Goal: Task Accomplishment & Management: Use online tool/utility

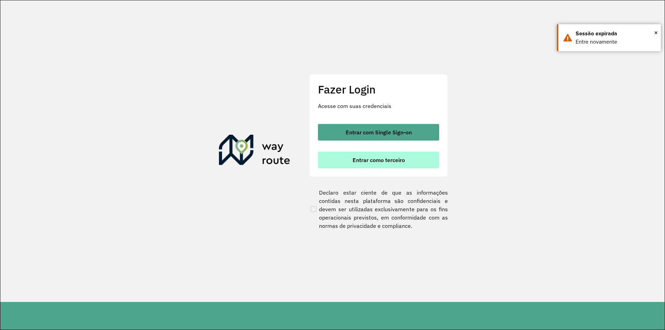
click at [393, 161] on span "Entrar como terceiro" at bounding box center [379, 160] width 52 height 6
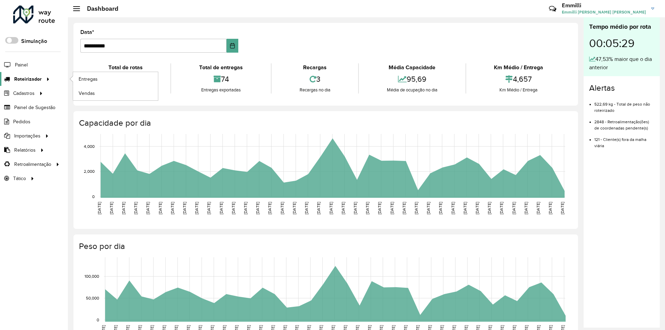
click at [44, 81] on icon at bounding box center [47, 78] width 6 height 10
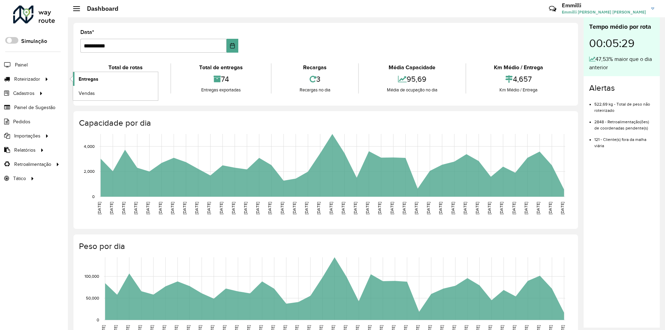
click at [89, 83] on link "Entregas" at bounding box center [115, 79] width 85 height 14
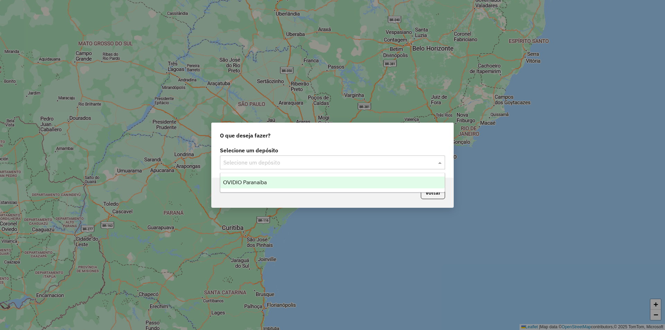
click at [296, 164] on input "text" at bounding box center [326, 163] width 204 height 8
click at [256, 181] on span "OVIDIO Paranaíba" at bounding box center [245, 183] width 44 height 6
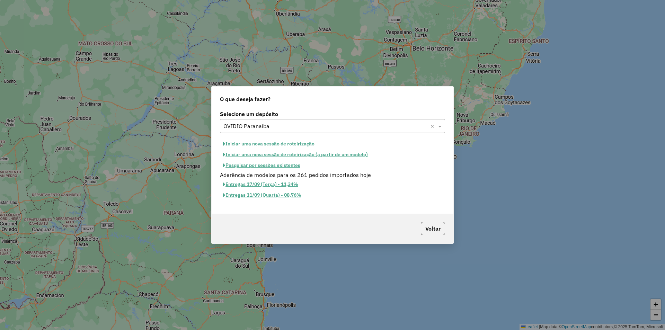
click at [281, 146] on button "Iniciar uma nova sessão de roteirização" at bounding box center [269, 144] width 98 height 11
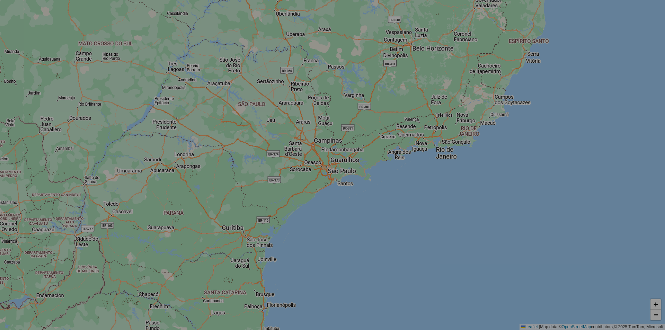
select select "*"
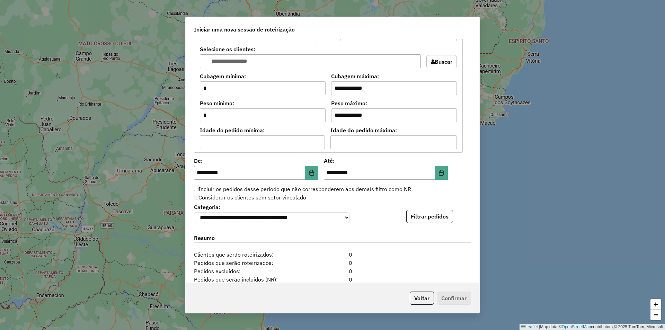
scroll to position [634, 0]
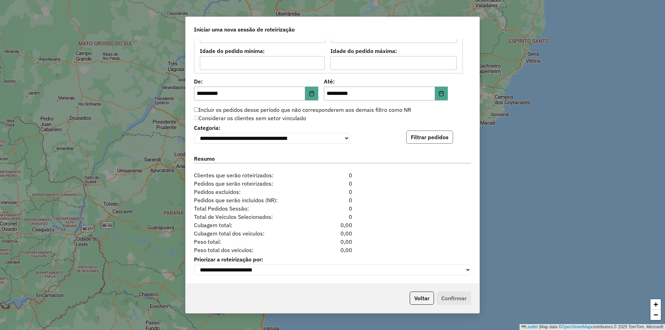
click at [438, 139] on button "Filtrar pedidos" at bounding box center [430, 137] width 47 height 13
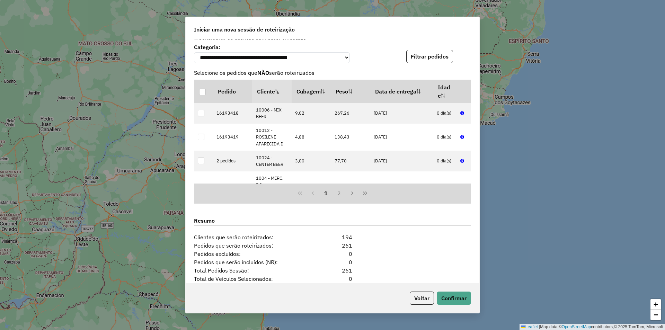
scroll to position [777, 0]
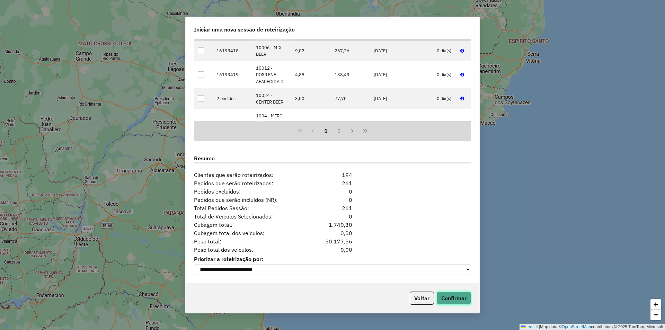
click at [463, 300] on button "Confirmar" at bounding box center [454, 298] width 34 height 13
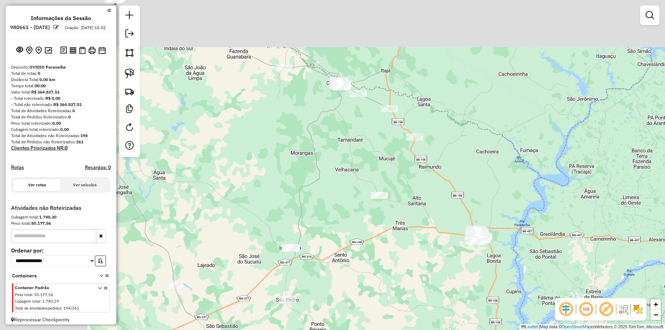
drag, startPoint x: 266, startPoint y: 113, endPoint x: 347, endPoint y: 158, distance: 92.2
click at [345, 156] on div "Janela de atendimento Grade de atendimento Capacidade Transportadoras Veículos …" at bounding box center [332, 165] width 665 height 330
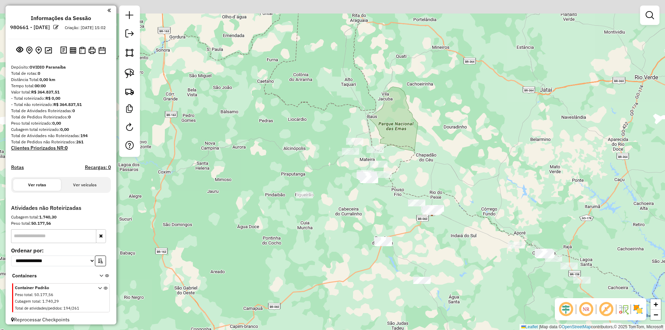
drag, startPoint x: 268, startPoint y: 142, endPoint x: 454, endPoint y: 265, distance: 223.3
click at [454, 265] on div "Janela de atendimento Grade de atendimento Capacidade Transportadoras Veículos …" at bounding box center [332, 165] width 665 height 330
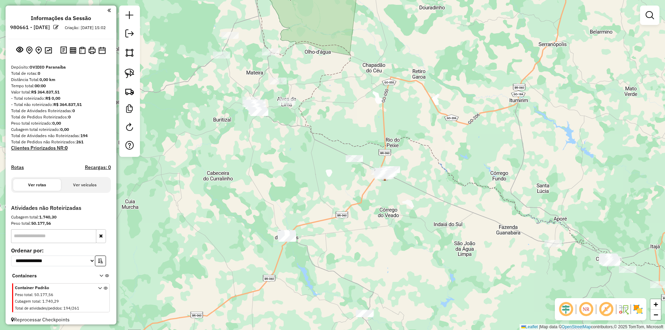
drag, startPoint x: 371, startPoint y: 217, endPoint x: 295, endPoint y: 177, distance: 85.9
click at [295, 177] on div "Janela de atendimento Grade de atendimento Capacidade Transportadoras Veículos …" at bounding box center [332, 165] width 665 height 330
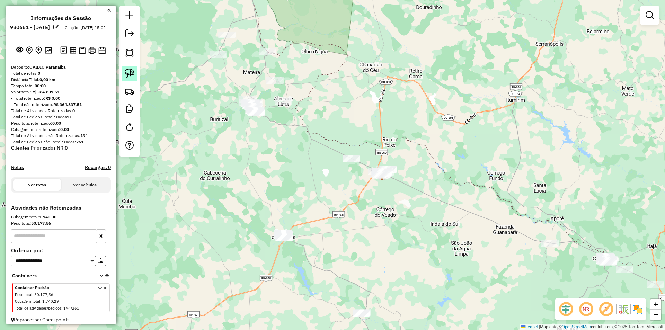
click at [128, 73] on img at bounding box center [130, 74] width 10 height 10
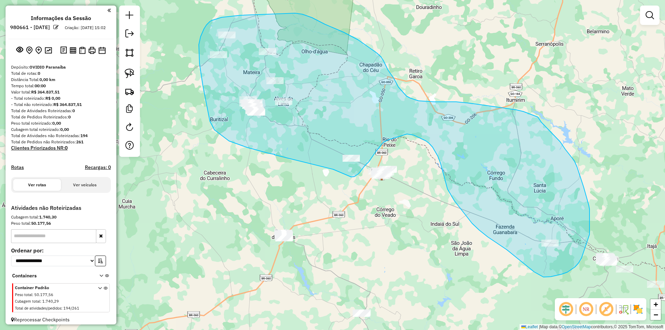
drag, startPoint x: 271, startPoint y: 154, endPoint x: 333, endPoint y: 169, distance: 64.0
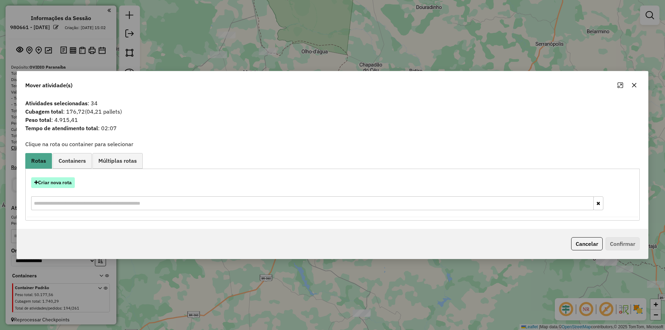
click at [58, 184] on button "Criar nova rota" at bounding box center [53, 182] width 44 height 11
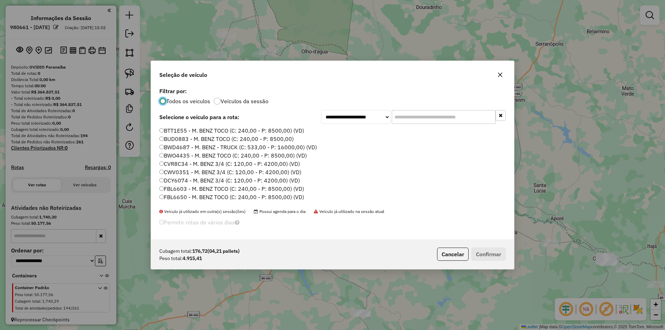
scroll to position [4, 2]
click at [221, 128] on label "BTT1E55 - M. BENZ TOCO (C: 240,00 - P: 8500,00) (VD)" at bounding box center [231, 131] width 145 height 8
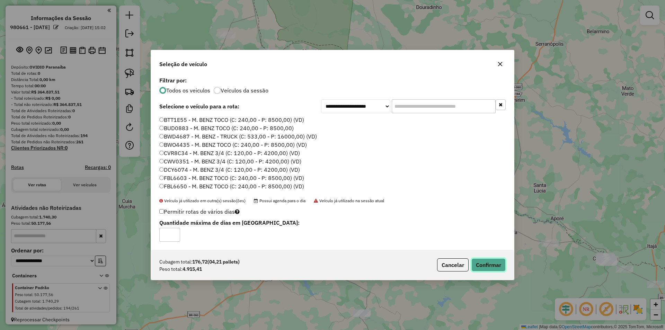
drag, startPoint x: 488, startPoint y: 271, endPoint x: 484, endPoint y: 267, distance: 6.1
click at [488, 271] on button "Confirmar" at bounding box center [489, 265] width 34 height 13
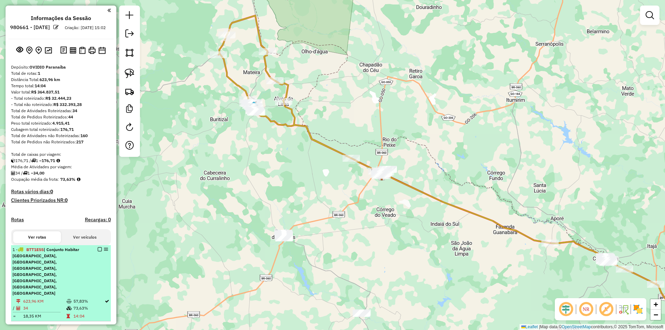
click at [98, 252] on em at bounding box center [100, 249] width 4 height 4
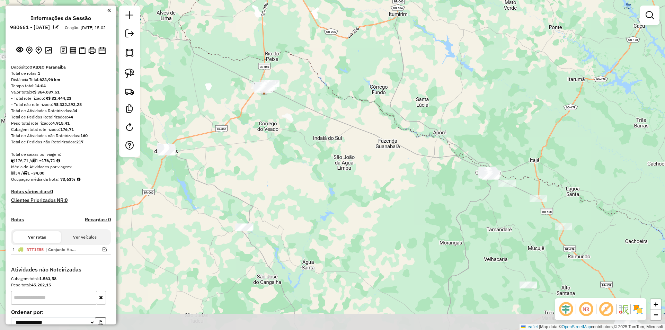
drag, startPoint x: 440, startPoint y: 280, endPoint x: 322, endPoint y: 194, distance: 145.6
click at [322, 194] on div "Janela de atendimento Grade de atendimento Capacidade Transportadoras Veículos …" at bounding box center [332, 165] width 665 height 330
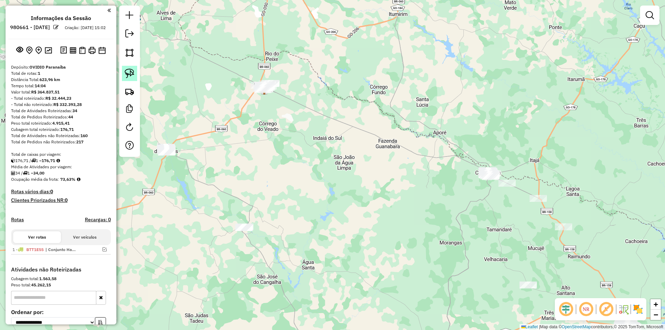
click at [123, 74] on link at bounding box center [129, 73] width 15 height 15
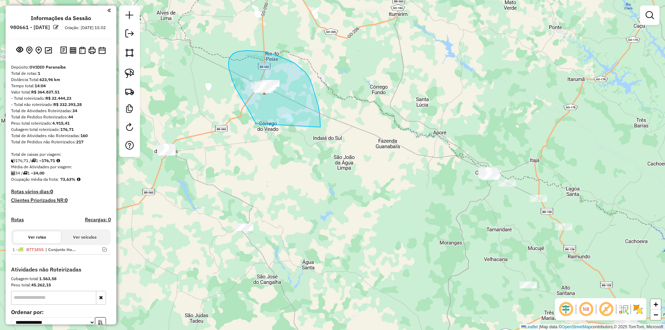
drag, startPoint x: 250, startPoint y: 112, endPoint x: 320, endPoint y: 131, distance: 72.9
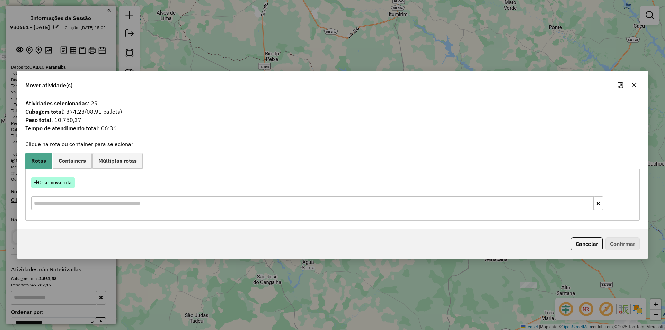
click at [67, 181] on button "Criar nova rota" at bounding box center [53, 182] width 44 height 11
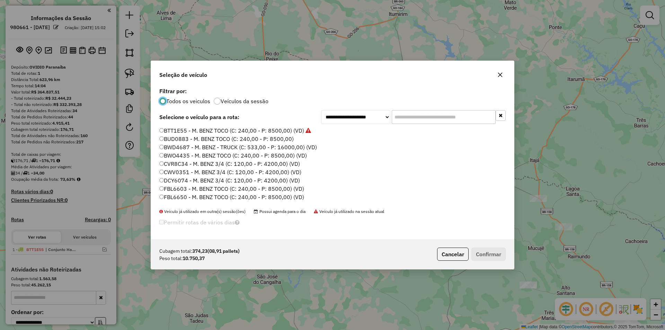
click at [260, 128] on label "BTT1E55 - M. BENZ TOCO (C: 240,00 - P: 8500,00) (VD)" at bounding box center [235, 131] width 152 height 8
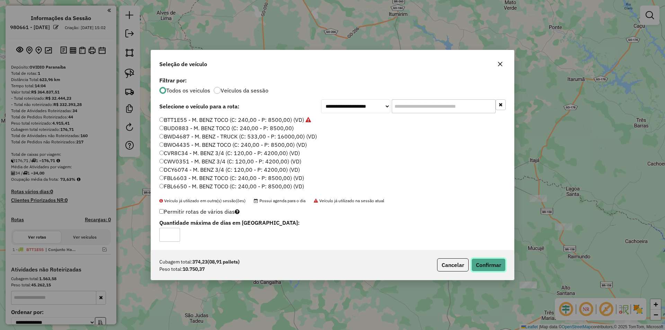
click at [483, 268] on button "Confirmar" at bounding box center [489, 265] width 34 height 13
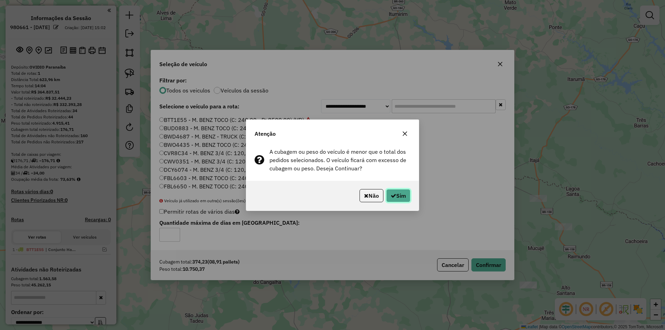
click at [396, 195] on button "Sim" at bounding box center [398, 195] width 24 height 13
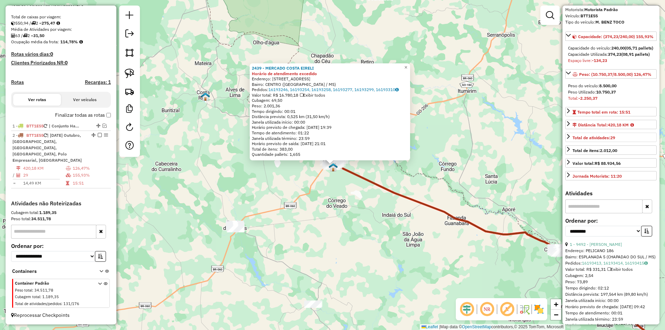
scroll to position [139, 0]
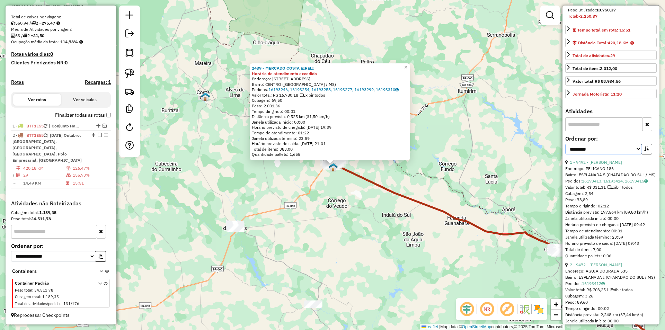
drag, startPoint x: 602, startPoint y: 160, endPoint x: 599, endPoint y: 166, distance: 7.3
click at [602, 155] on select "**********" at bounding box center [604, 149] width 76 height 11
select select "*********"
click at [566, 155] on select "**********" at bounding box center [604, 149] width 76 height 11
click at [645, 155] on button "button" at bounding box center [647, 149] width 11 height 11
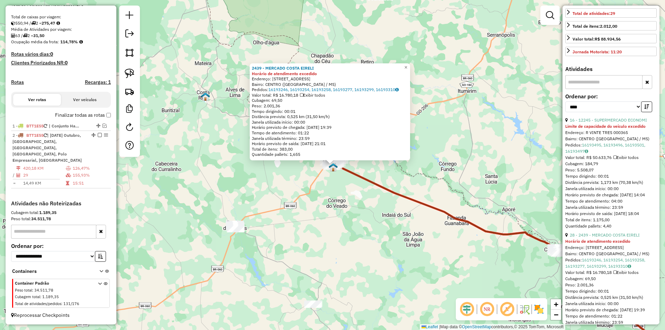
scroll to position [277, 0]
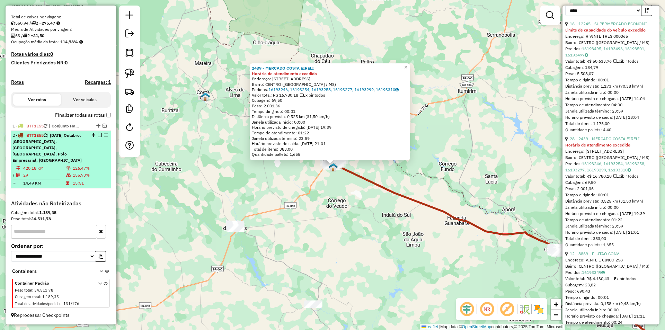
click at [98, 137] on em at bounding box center [100, 135] width 4 height 4
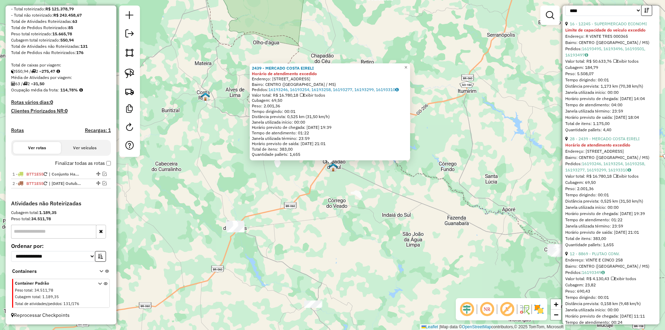
scroll to position [96, 0]
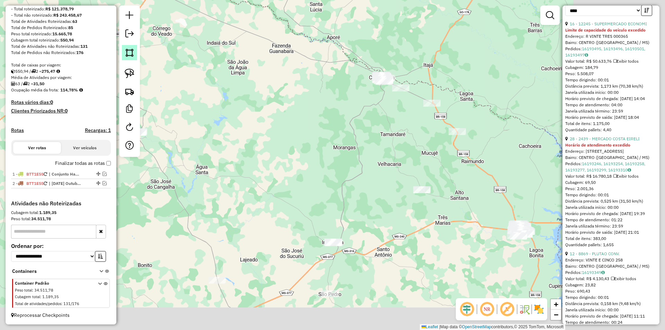
drag, startPoint x: 312, startPoint y: 227, endPoint x: 136, endPoint y: 54, distance: 247.3
click at [136, 54] on hb-router-mapa "Informações da Sessão 980661 - [DATE] Criação: [DATE] 15:02 Depósito: OVIDIO Pa…" at bounding box center [332, 165] width 665 height 330
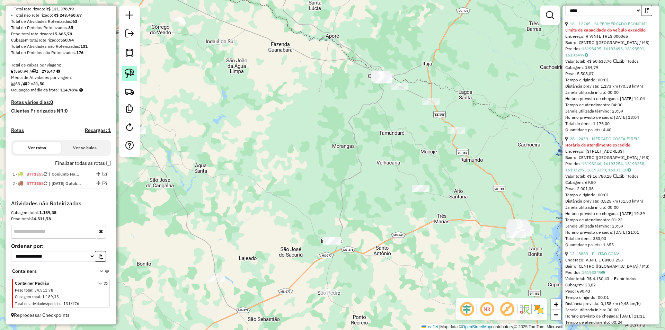
click at [128, 75] on img at bounding box center [130, 74] width 10 height 10
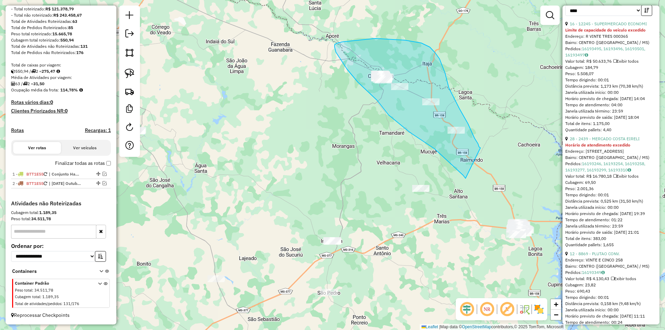
drag, startPoint x: 466, startPoint y: 178, endPoint x: 481, endPoint y: 148, distance: 33.9
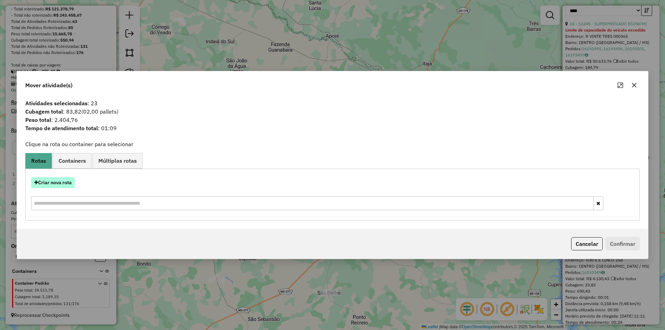
click at [47, 185] on button "Criar nova rota" at bounding box center [53, 182] width 44 height 11
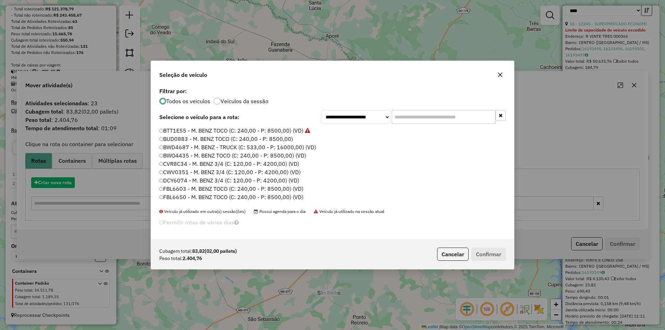
scroll to position [4, 2]
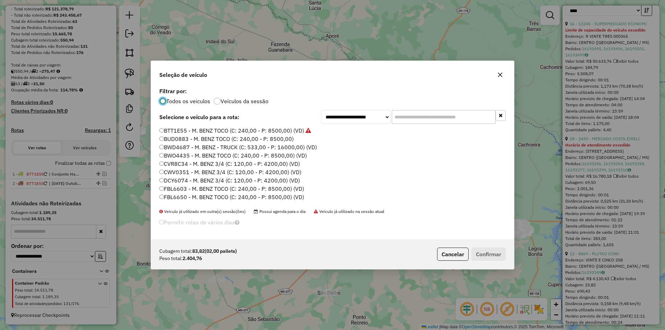
click at [254, 132] on label "BTT1E55 - M. BENZ TOCO (C: 240,00 - P: 8500,00) (VD)" at bounding box center [235, 131] width 152 height 8
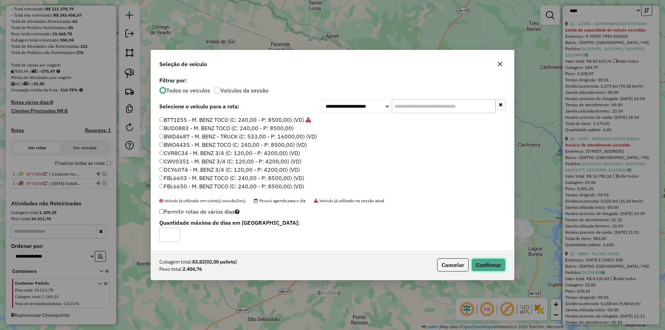
click at [479, 267] on button "Confirmar" at bounding box center [489, 265] width 34 height 13
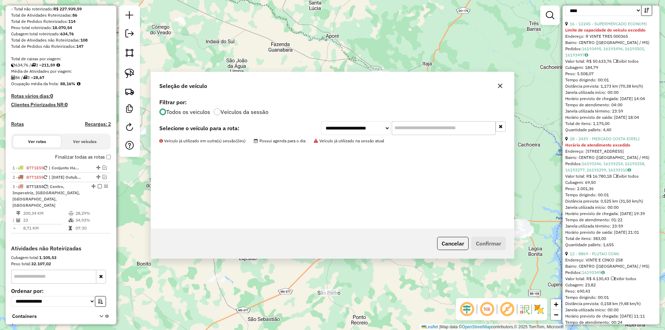
scroll to position [141, 0]
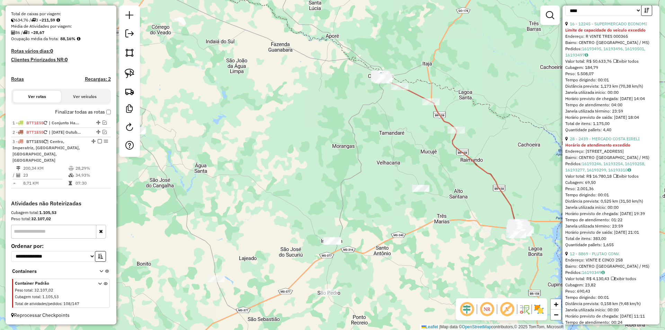
drag, startPoint x: 98, startPoint y: 147, endPoint x: 132, endPoint y: 171, distance: 41.9
click at [98, 143] on em at bounding box center [100, 141] width 4 height 4
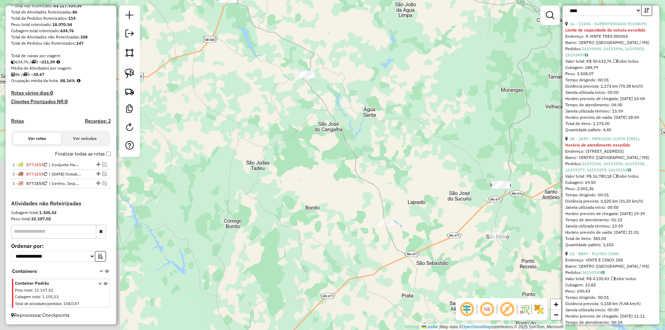
drag, startPoint x: 358, startPoint y: 152, endPoint x: 397, endPoint y: 137, distance: 41.3
click at [397, 137] on div "Janela de atendimento Grade de atendimento Capacidade Transportadoras Veículos …" at bounding box center [332, 165] width 665 height 330
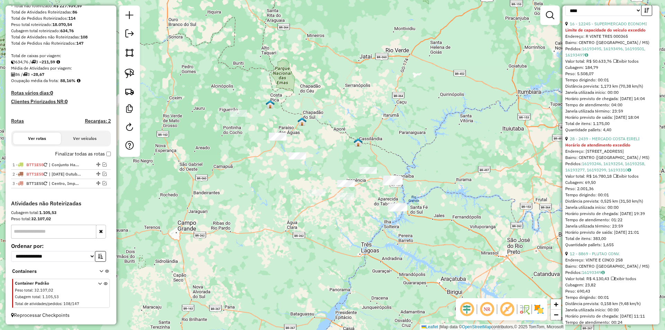
drag, startPoint x: 433, startPoint y: 139, endPoint x: 358, endPoint y: 177, distance: 83.4
click at [358, 177] on div "Janela de atendimento Grade de atendimento Capacidade Transportadoras Veículos …" at bounding box center [332, 165] width 665 height 330
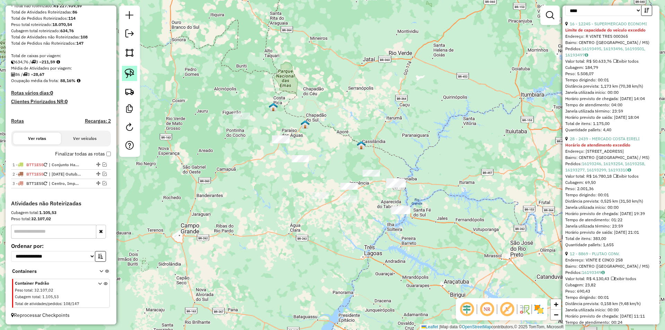
click at [130, 75] on img at bounding box center [130, 74] width 10 height 10
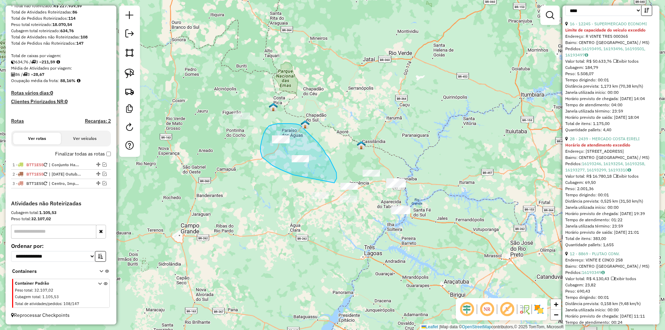
drag, startPoint x: 291, startPoint y: 174, endPoint x: 334, endPoint y: 183, distance: 44.7
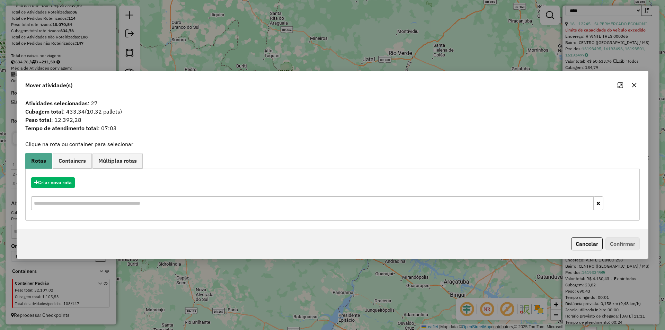
click at [634, 85] on icon "button" at bounding box center [635, 85] width 6 height 6
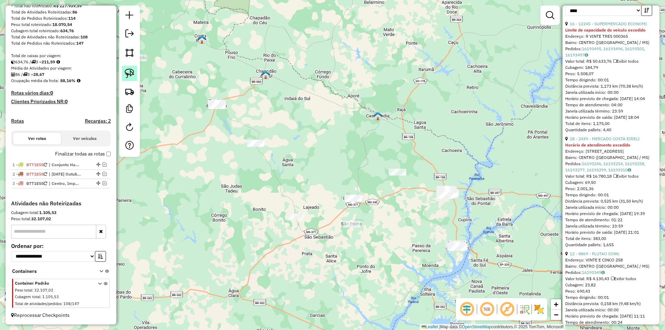
click at [131, 73] on img at bounding box center [130, 74] width 10 height 10
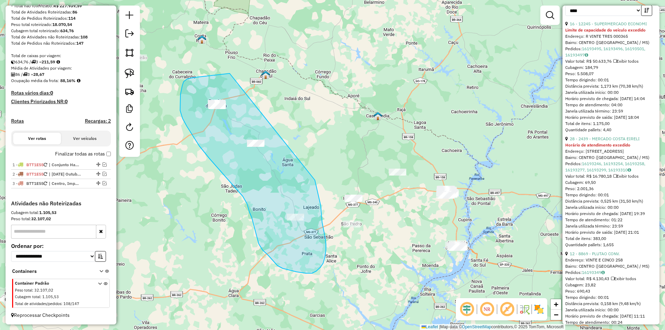
drag, startPoint x: 230, startPoint y: 73, endPoint x: 301, endPoint y: 150, distance: 104.7
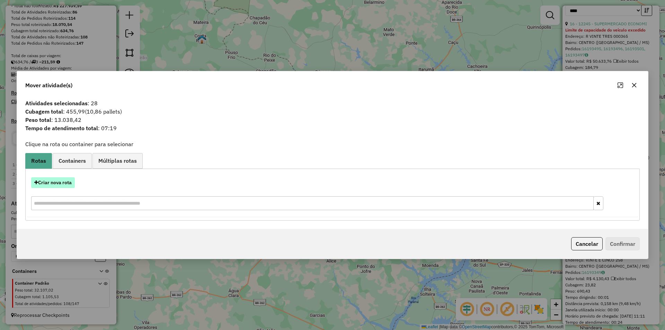
click at [50, 178] on button "Criar nova rota" at bounding box center [53, 182] width 44 height 11
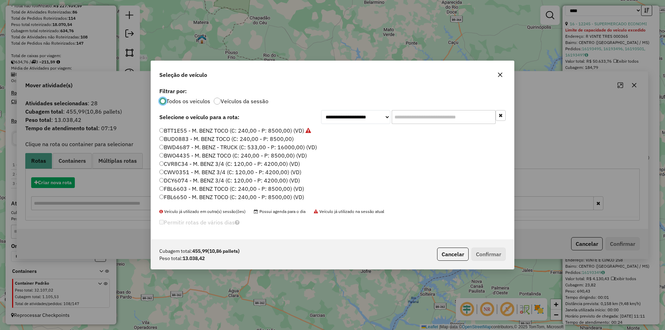
scroll to position [4, 2]
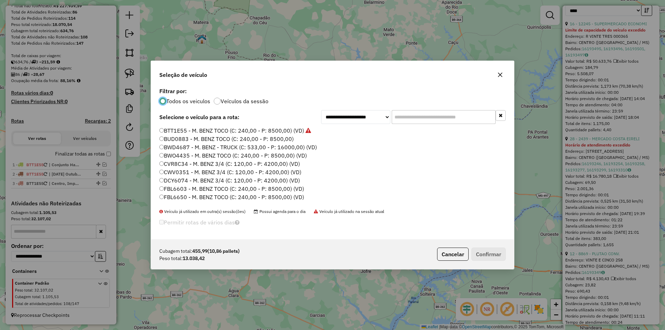
click at [195, 131] on label "BTT1E55 - M. BENZ TOCO (C: 240,00 - P: 8500,00) (VD)" at bounding box center [235, 131] width 152 height 8
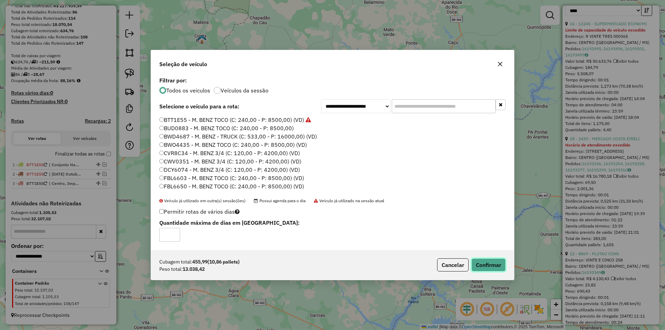
click at [485, 262] on button "Confirmar" at bounding box center [489, 265] width 34 height 13
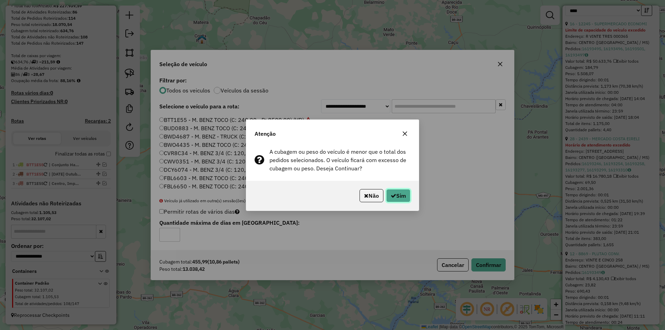
click at [392, 196] on icon "button" at bounding box center [394, 196] width 6 height 6
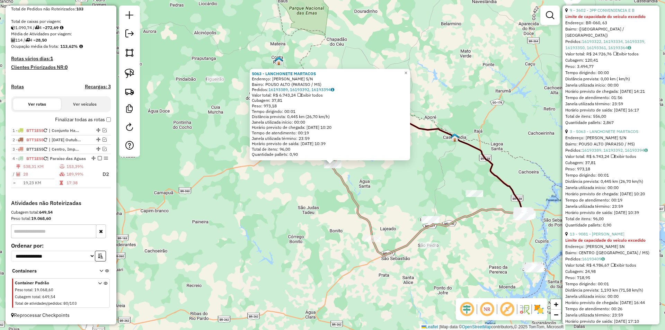
scroll to position [381, 0]
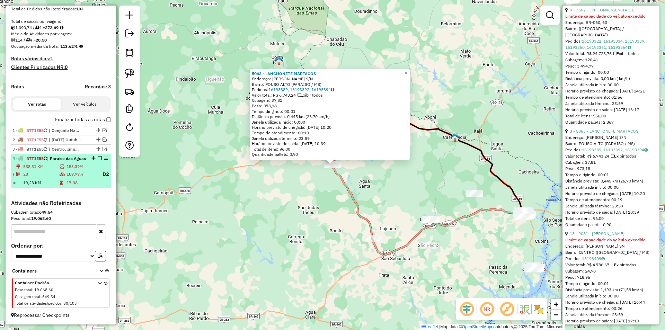
click at [98, 156] on em at bounding box center [100, 158] width 4 height 4
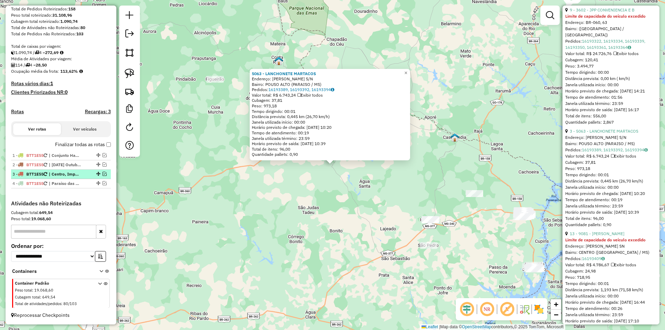
scroll to position [114, 0]
drag, startPoint x: 96, startPoint y: 182, endPoint x: 95, endPoint y: 172, distance: 10.4
drag, startPoint x: 371, startPoint y: 242, endPoint x: 195, endPoint y: 184, distance: 184.9
click at [195, 184] on hb-app "Aguarde... Pop-up bloqueado! Seu navegador bloqueou automáticamente a abertura …" at bounding box center [332, 165] width 665 height 330
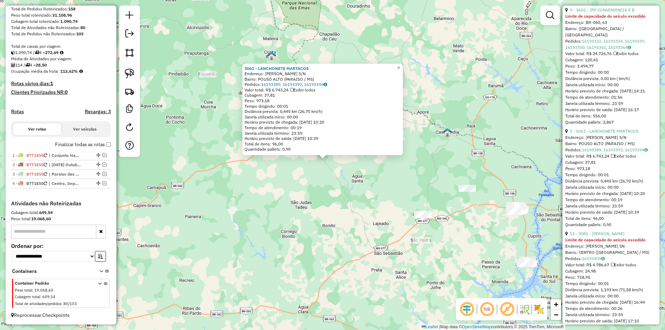
drag, startPoint x: 291, startPoint y: 207, endPoint x: 180, endPoint y: 145, distance: 127.4
click at [180, 145] on div "5063 - LANCHONETE MARTACOS Endereço: [PERSON_NAME] S/N Bairro: [GEOGRAPHIC_DATA…" at bounding box center [332, 165] width 665 height 330
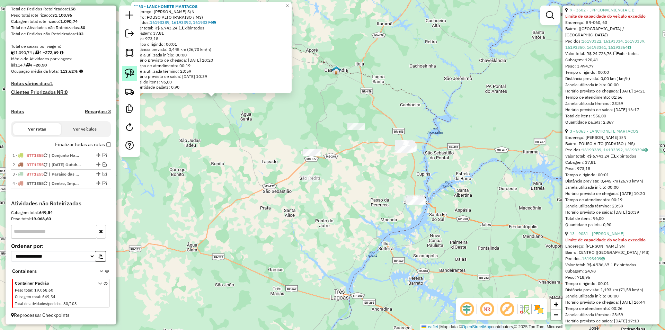
click at [133, 72] on img at bounding box center [130, 74] width 10 height 10
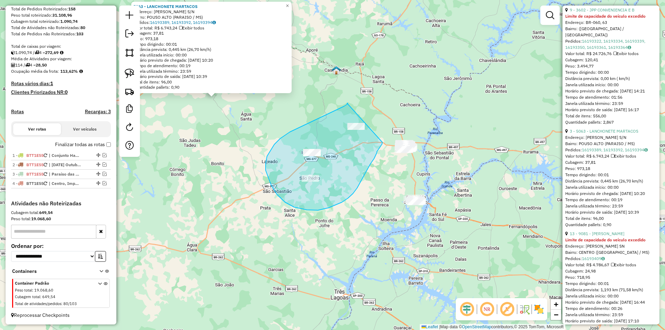
drag, startPoint x: 347, startPoint y: 103, endPoint x: 383, endPoint y: 142, distance: 52.8
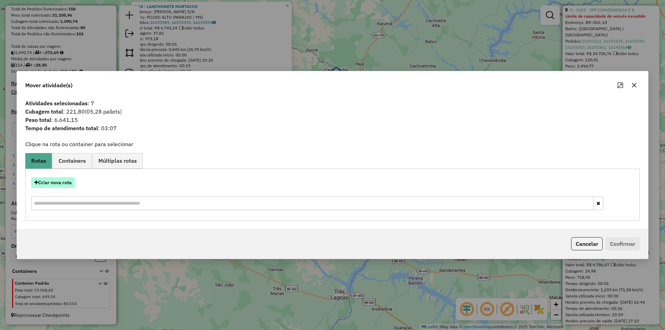
click at [45, 187] on button "Criar nova rota" at bounding box center [53, 182] width 44 height 11
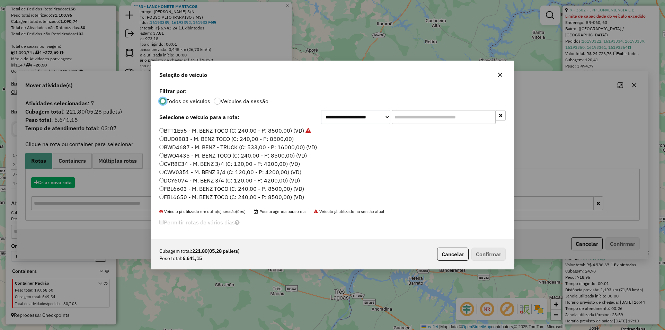
scroll to position [4, 2]
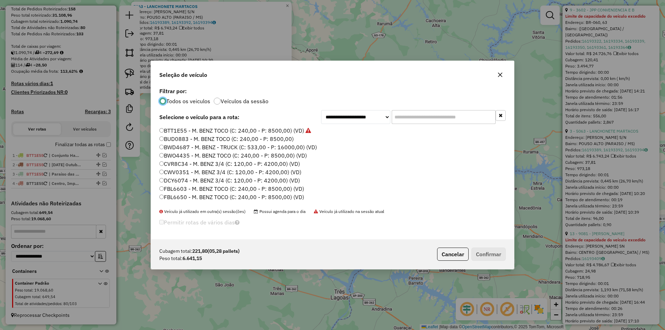
click at [192, 131] on label "BTT1E55 - M. BENZ TOCO (C: 240,00 - P: 8500,00) (VD)" at bounding box center [235, 131] width 152 height 8
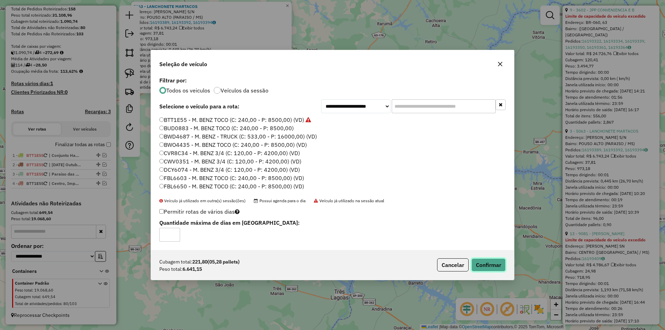
click at [487, 260] on button "Confirmar" at bounding box center [489, 265] width 34 height 13
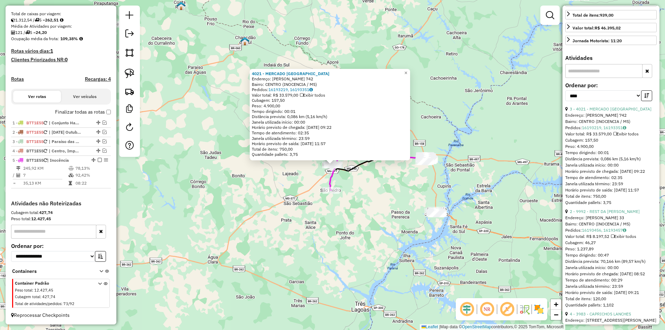
scroll to position [104, 0]
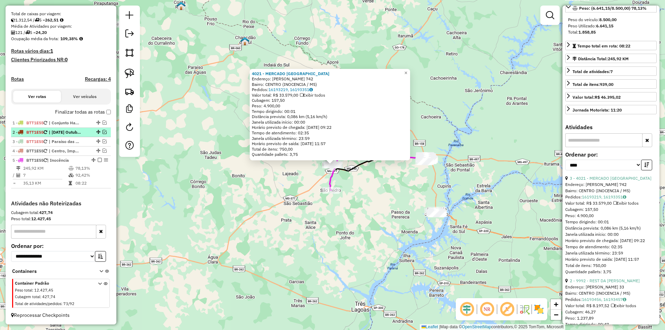
click at [98, 159] on em at bounding box center [100, 160] width 4 height 4
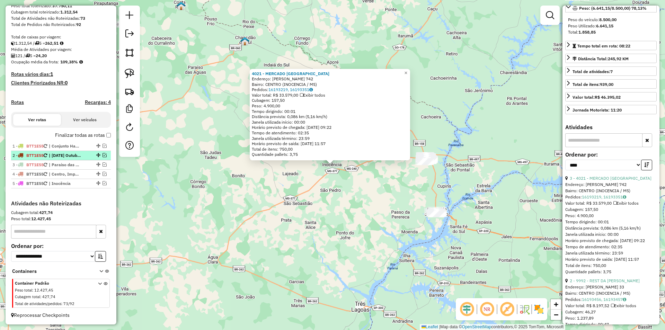
scroll to position [124, 0]
drag, startPoint x: 383, startPoint y: 227, endPoint x: 301, endPoint y: 214, distance: 83.6
click at [301, 214] on div "4021 - MERCADO [GEOGRAPHIC_DATA] Endereço: [PERSON_NAME] 742 Bairro: [GEOGRAPHI…" at bounding box center [332, 165] width 665 height 330
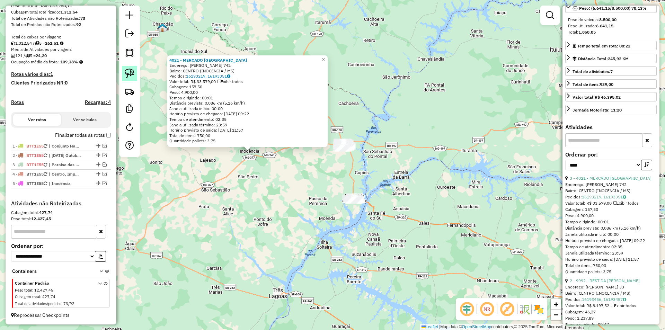
click at [127, 74] on img at bounding box center [130, 74] width 10 height 10
drag, startPoint x: 320, startPoint y: 203, endPoint x: 375, endPoint y: 221, distance: 57.4
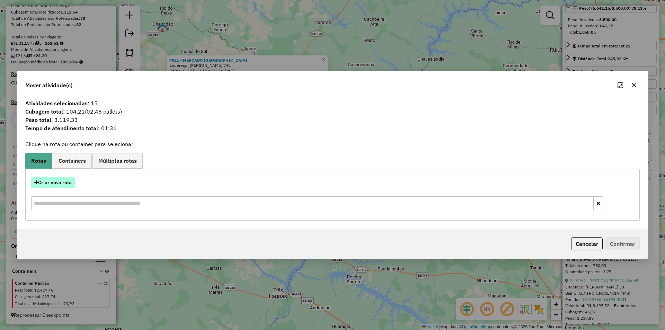
click at [70, 180] on button "Criar nova rota" at bounding box center [53, 182] width 44 height 11
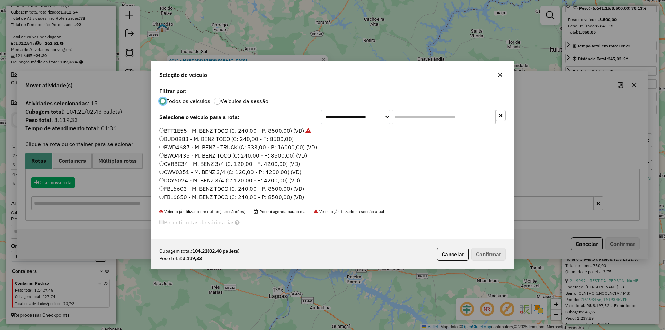
scroll to position [4, 2]
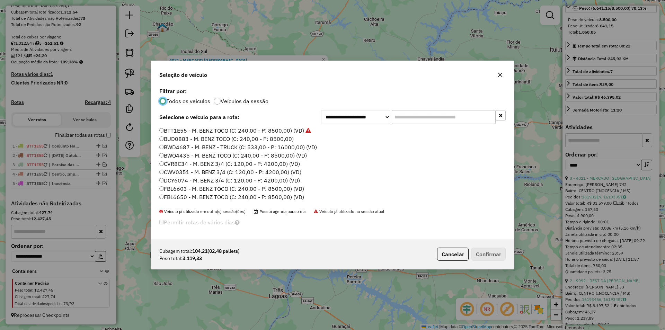
click at [241, 135] on label "BUD0883 - M. BENZ TOCO (C: 240,00 - P: 8500,00)" at bounding box center [226, 139] width 134 height 8
click at [242, 131] on label "BTT1E55 - M. BENZ TOCO (C: 240,00 - P: 8500,00) (VD)" at bounding box center [235, 131] width 152 height 8
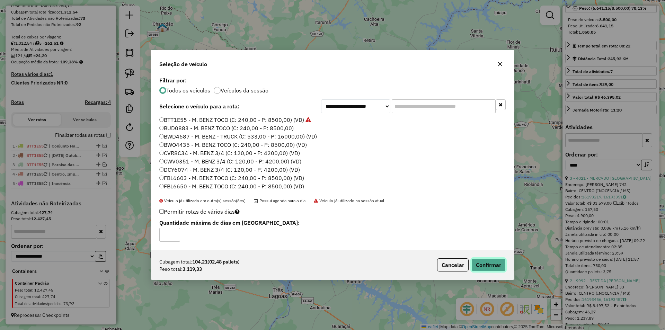
click at [487, 267] on button "Confirmar" at bounding box center [489, 265] width 34 height 13
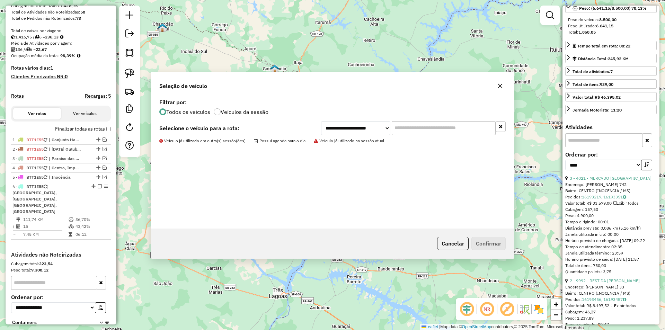
scroll to position [169, 0]
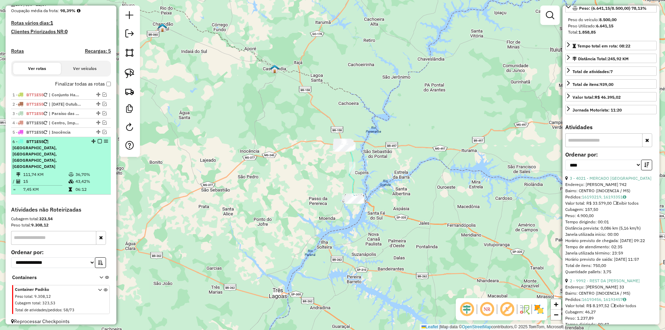
click at [98, 143] on em at bounding box center [100, 141] width 4 height 4
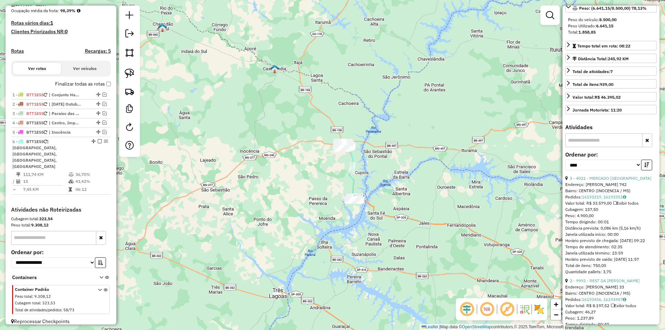
scroll to position [133, 0]
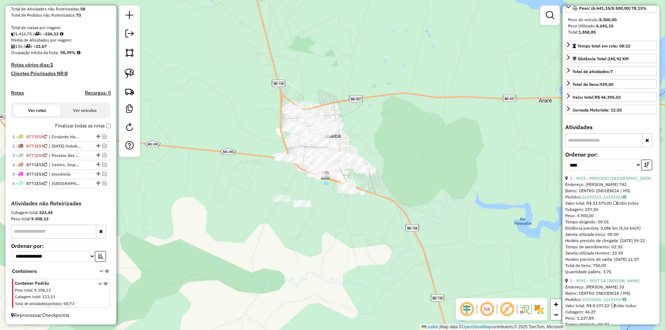
drag, startPoint x: 404, startPoint y: 131, endPoint x: 462, endPoint y: 156, distance: 63.3
click at [452, 164] on div "Janela de atendimento Grade de atendimento Capacidade Transportadoras Veículos …" at bounding box center [332, 165] width 665 height 330
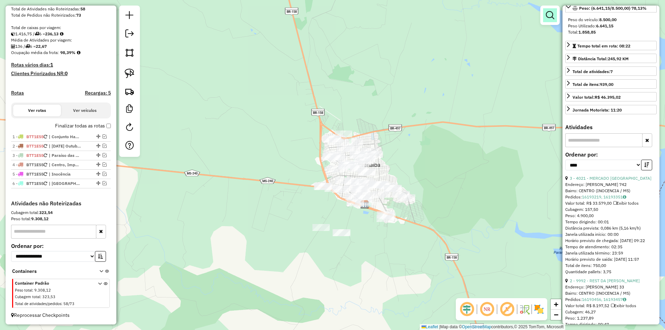
click at [550, 17] on em at bounding box center [550, 15] width 8 height 8
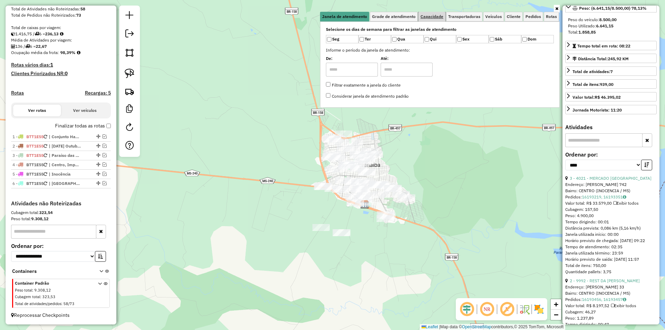
click at [428, 15] on span "Capacidade" at bounding box center [432, 17] width 23 height 4
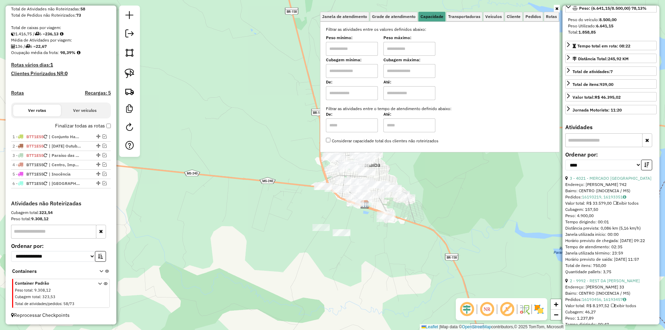
click at [357, 47] on input "text" at bounding box center [352, 49] width 52 height 14
type input "****"
type input "******"
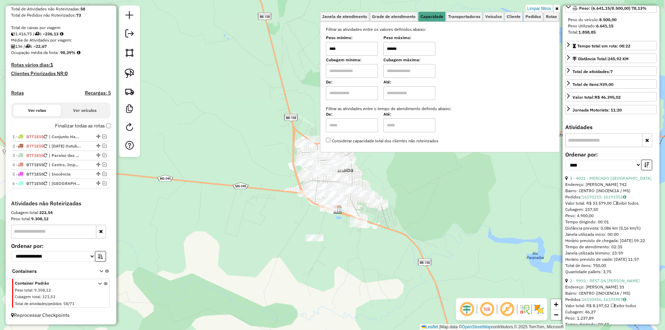
drag, startPoint x: 436, startPoint y: 169, endPoint x: 409, endPoint y: 175, distance: 27.5
click at [409, 175] on div "Limpar filtros Janela de atendimento Grade de atendimento Capacidade Transporta…" at bounding box center [332, 165] width 665 height 330
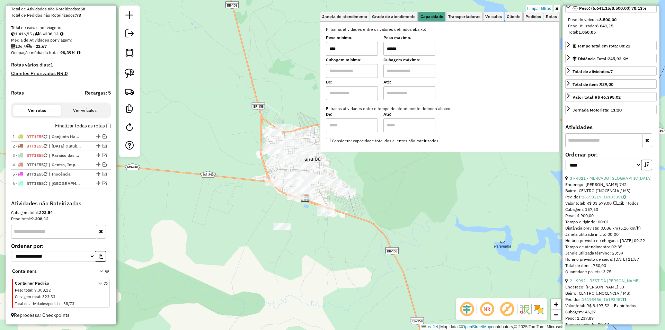
drag, startPoint x: 256, startPoint y: 155, endPoint x: 186, endPoint y: 129, distance: 74.8
click at [217, 141] on div "Limpar filtros Janela de atendimento Grade de atendimento Capacidade Transporta…" at bounding box center [332, 165] width 665 height 330
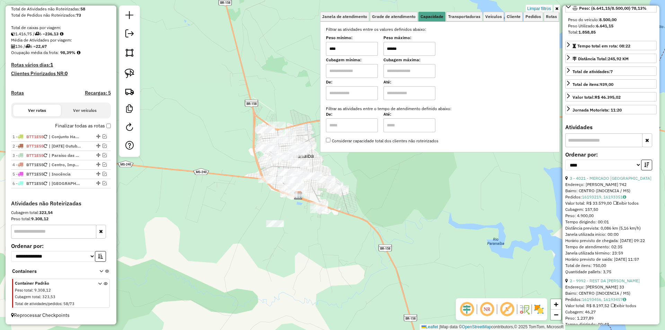
drag, startPoint x: 128, startPoint y: 73, endPoint x: 229, endPoint y: 162, distance: 134.8
click at [128, 73] on img at bounding box center [130, 74] width 10 height 10
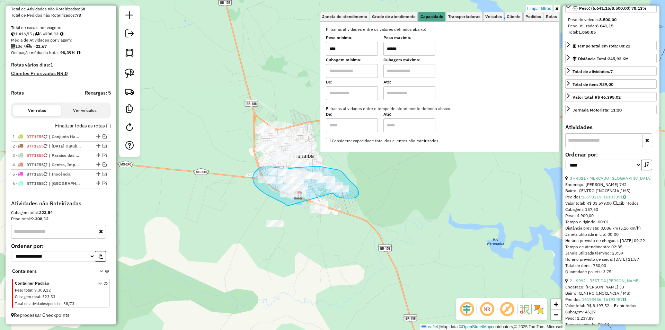
drag, startPoint x: 287, startPoint y: 206, endPoint x: 332, endPoint y: 193, distance: 46.5
click at [332, 193] on div "Limpar filtros Janela de atendimento Grade de atendimento Capacidade Transporta…" at bounding box center [332, 165] width 665 height 330
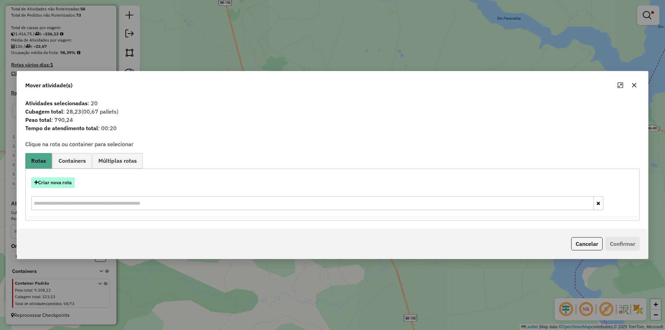
drag, startPoint x: 56, startPoint y: 189, endPoint x: 62, endPoint y: 185, distance: 7.3
click at [56, 189] on div "Criar nova rota" at bounding box center [332, 194] width 611 height 45
click at [71, 186] on button "Criar nova rota" at bounding box center [53, 182] width 44 height 11
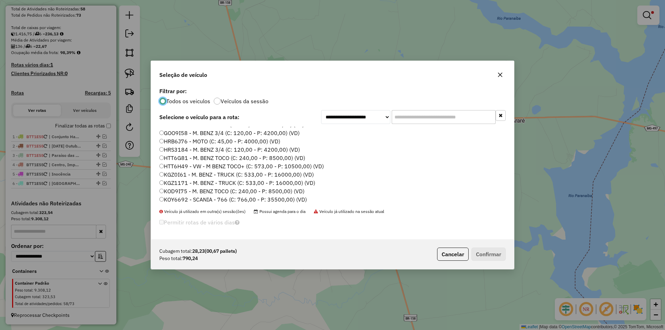
scroll to position [69, 0]
click at [207, 151] on label "HRB6J76 - MOTO (C: 45,00 - P: 4000,00) (VD)" at bounding box center [219, 153] width 121 height 8
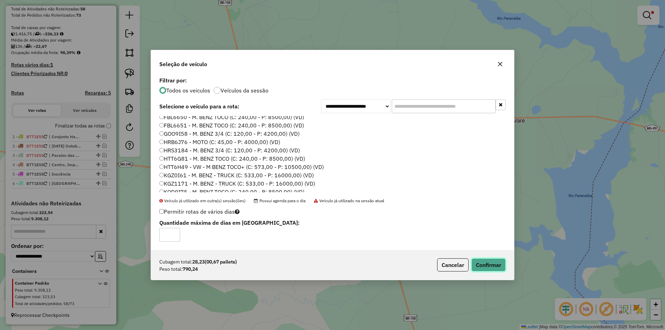
click at [479, 264] on button "Confirmar" at bounding box center [489, 265] width 34 height 13
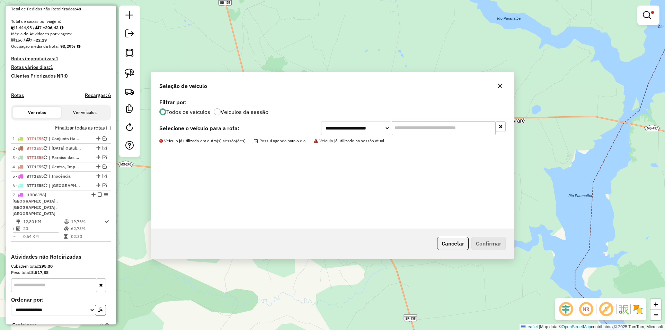
scroll to position [169, 0]
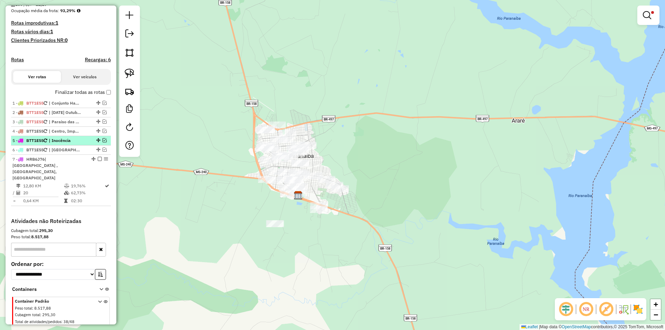
click at [98, 161] on em at bounding box center [100, 159] width 4 height 4
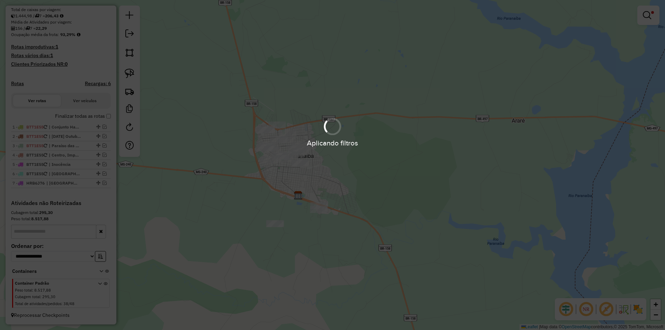
scroll to position [151, 0]
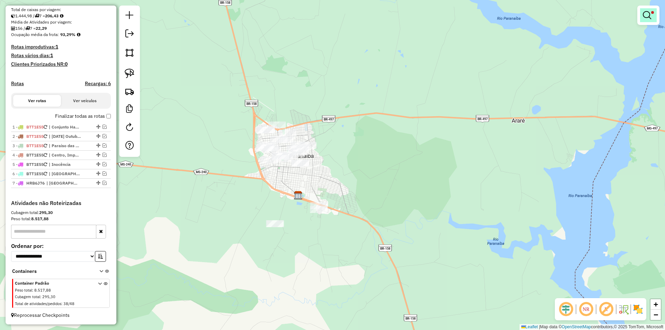
click at [641, 19] on div at bounding box center [649, 15] width 22 height 19
drag, startPoint x: 652, startPoint y: 19, endPoint x: 603, endPoint y: 23, distance: 48.7
click at [652, 19] on link at bounding box center [648, 15] width 17 height 14
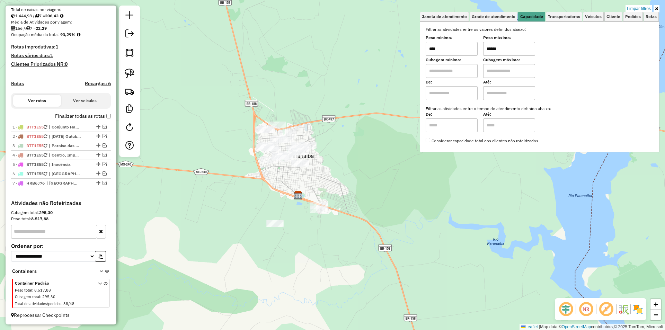
drag, startPoint x: 487, startPoint y: 52, endPoint x: 472, endPoint y: 54, distance: 15.8
click at [472, 54] on div "Peso mínimo: **** Peso máximo: ******" at bounding box center [540, 45] width 228 height 19
type input "****"
click at [371, 67] on div "Janela de atendimento Grade de atendimento Capacidade Transportadoras Veículos …" at bounding box center [332, 165] width 665 height 330
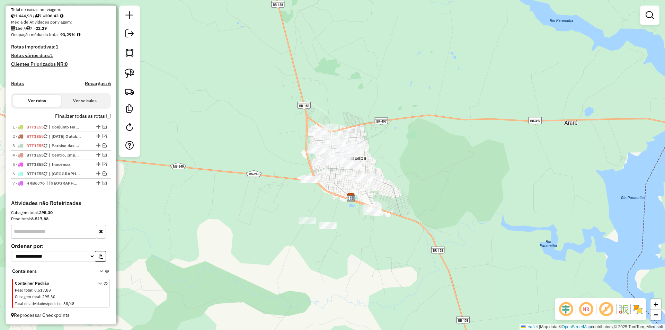
drag, startPoint x: 292, startPoint y: 78, endPoint x: 344, endPoint y: 79, distance: 51.6
click at [344, 79] on div "Janela de atendimento Grade de atendimento Capacidade Transportadoras Veículos …" at bounding box center [332, 165] width 665 height 330
click at [127, 73] on img at bounding box center [130, 74] width 10 height 10
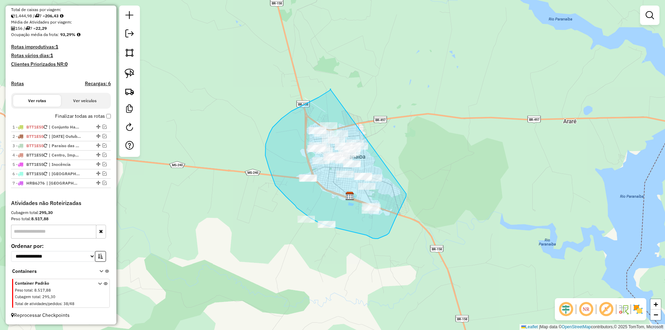
drag, startPoint x: 330, startPoint y: 89, endPoint x: 407, endPoint y: 194, distance: 129.8
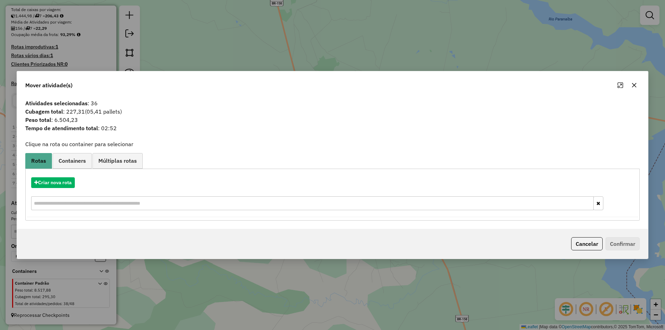
click at [634, 87] on icon "button" at bounding box center [635, 85] width 6 height 6
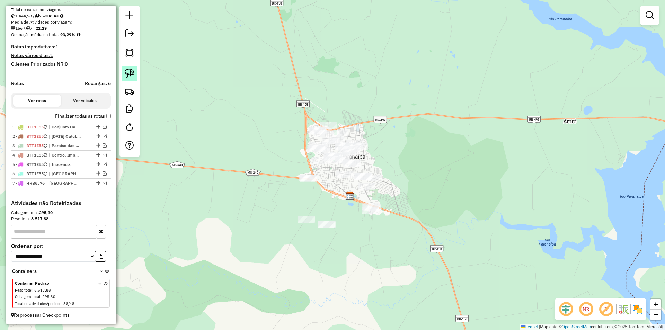
click at [131, 70] on img at bounding box center [130, 74] width 10 height 10
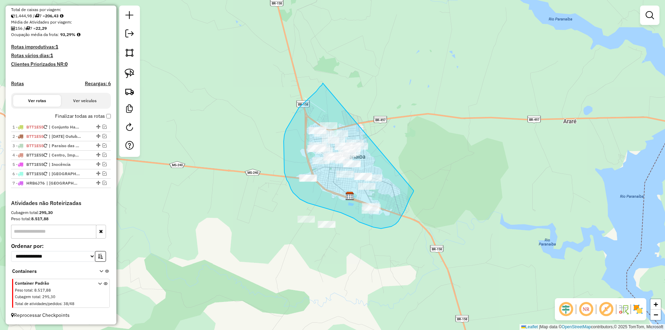
drag, startPoint x: 320, startPoint y: 87, endPoint x: 415, endPoint y: 185, distance: 136.5
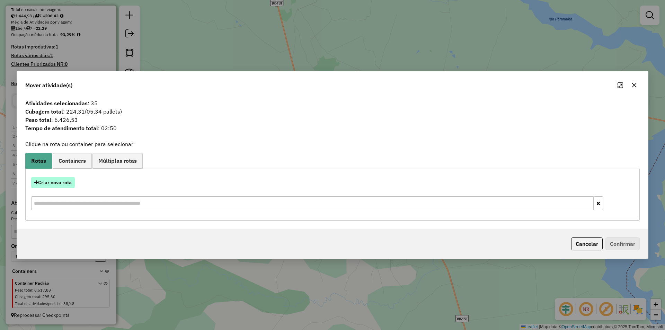
click at [63, 183] on button "Criar nova rota" at bounding box center [53, 182] width 44 height 11
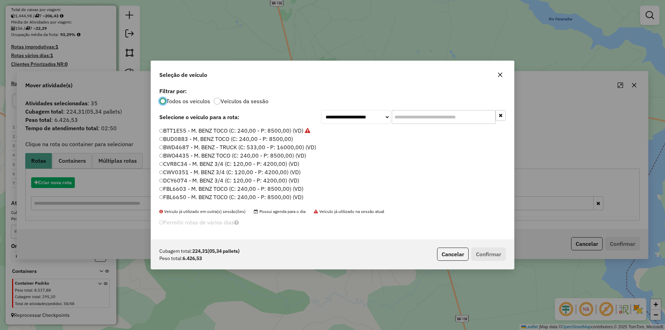
scroll to position [4, 2]
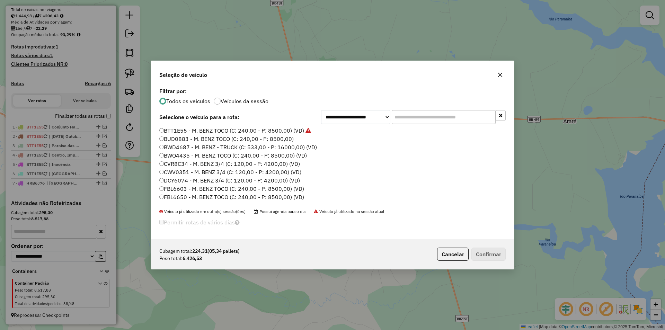
click at [228, 131] on label "BTT1E55 - M. BENZ TOCO (C: 240,00 - P: 8500,00) (VD)" at bounding box center [235, 131] width 152 height 8
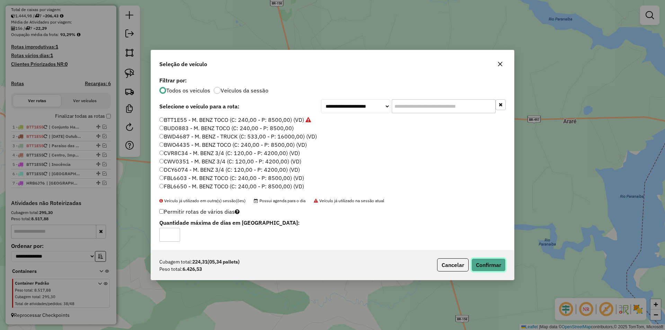
click at [482, 265] on button "Confirmar" at bounding box center [489, 265] width 34 height 13
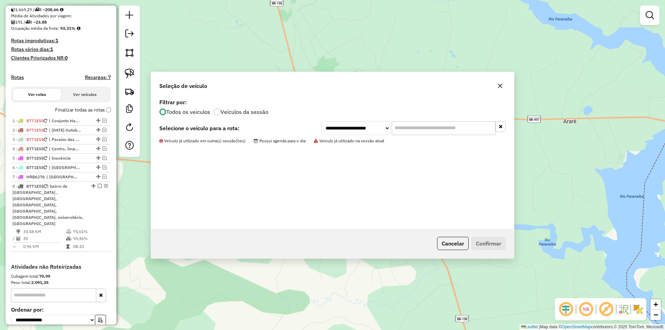
scroll to position [169, 0]
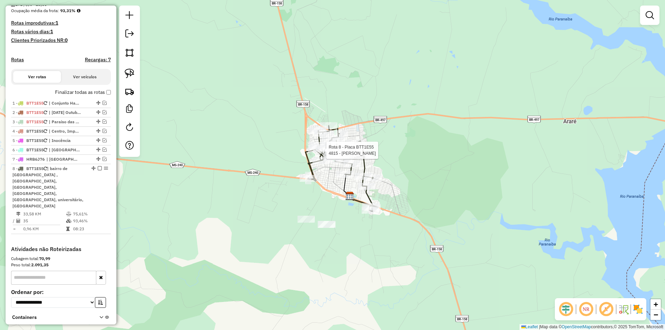
select select "*********"
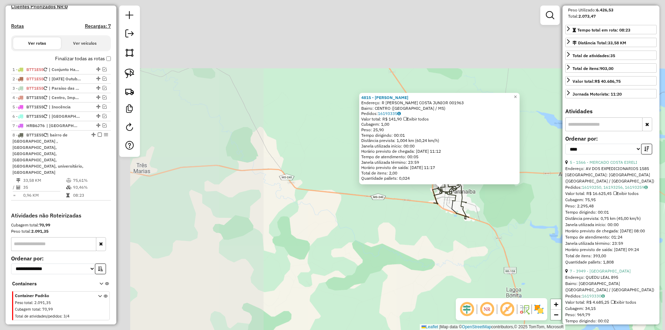
scroll to position [173, 0]
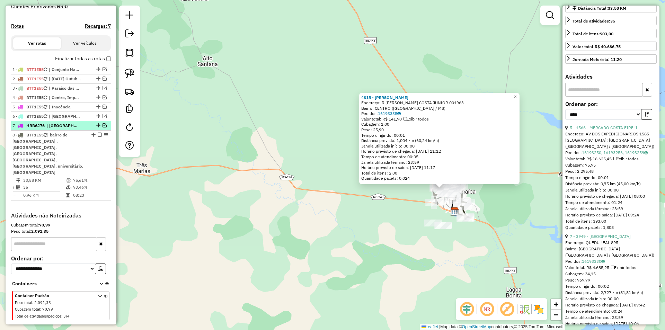
click at [103, 128] on em at bounding box center [105, 125] width 4 height 4
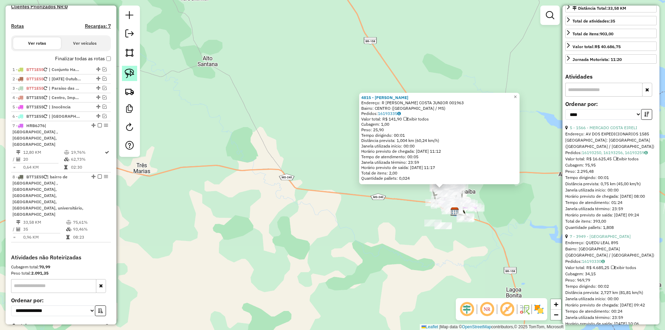
click at [130, 72] on img at bounding box center [130, 74] width 10 height 10
click at [129, 91] on img at bounding box center [130, 92] width 10 height 10
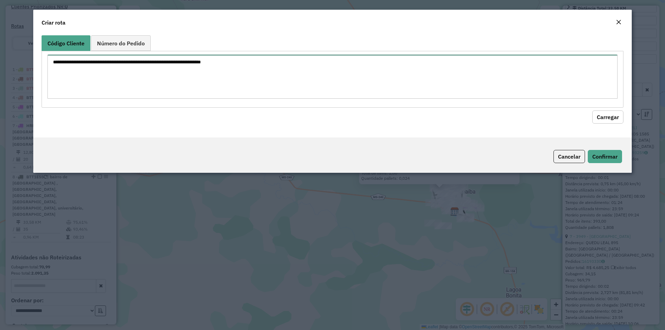
click at [112, 62] on textarea at bounding box center [332, 77] width 570 height 44
click at [123, 45] on span "Número do Pedido" at bounding box center [121, 44] width 48 height 6
click at [70, 50] on link "Código Cliente" at bounding box center [66, 43] width 49 height 16
click at [72, 61] on textarea at bounding box center [332, 77] width 570 height 44
type textarea "***"
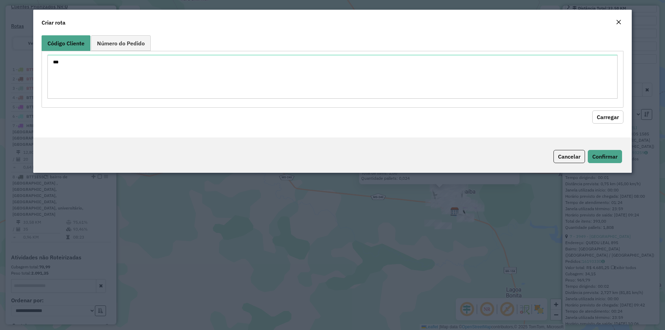
click at [602, 114] on button "Carregar" at bounding box center [608, 117] width 31 height 13
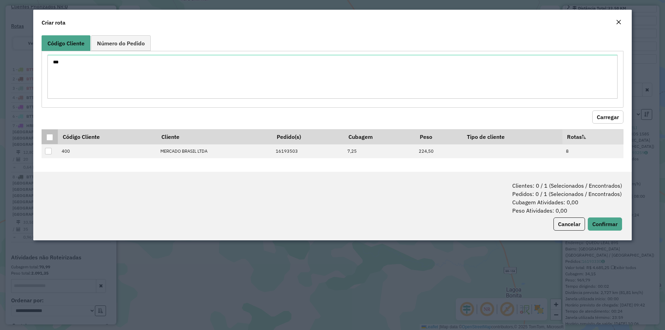
click at [50, 137] on div at bounding box center [49, 137] width 7 height 7
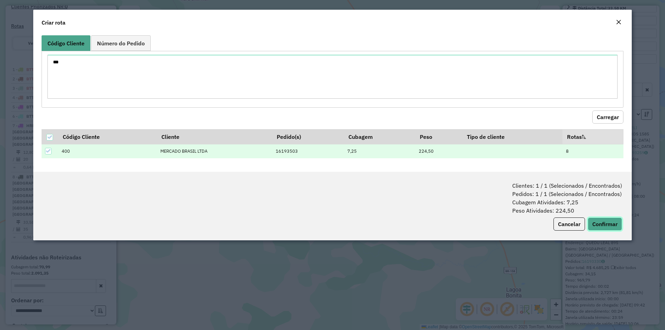
click at [603, 223] on button "Confirmar" at bounding box center [605, 224] width 34 height 13
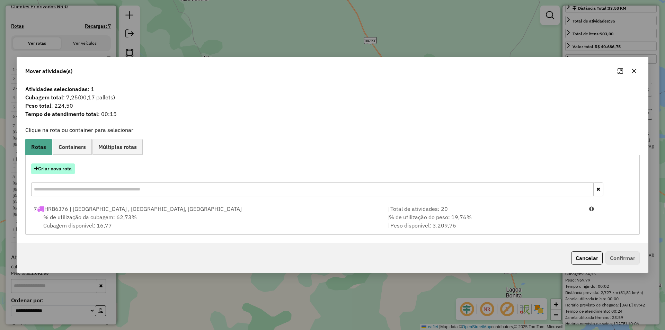
click at [64, 173] on button "Criar nova rota" at bounding box center [53, 169] width 44 height 11
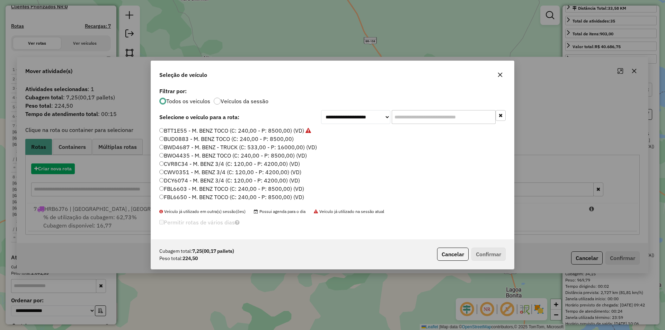
scroll to position [4, 2]
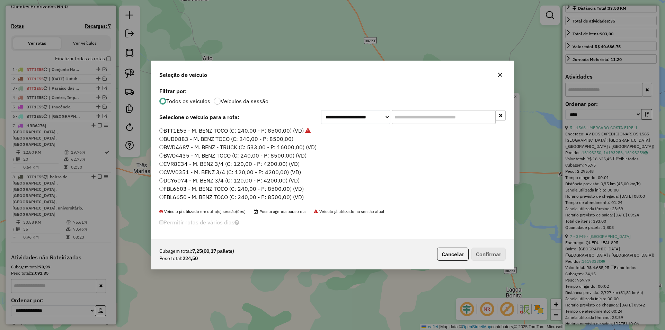
click at [180, 131] on label "BTT1E55 - M. BENZ TOCO (C: 240,00 - P: 8500,00) (VD)" at bounding box center [234, 131] width 151 height 8
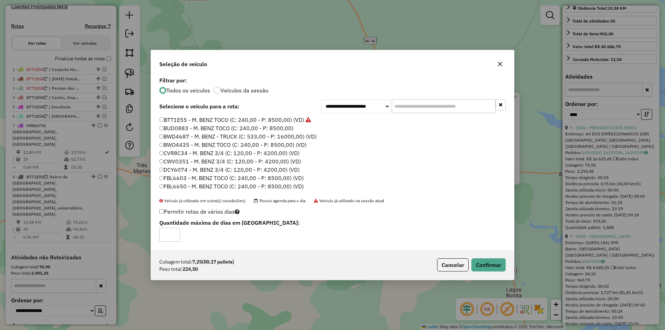
click at [211, 127] on label "BUD0883 - M. BENZ TOCO (C: 240,00 - P: 8500,00)" at bounding box center [226, 128] width 134 height 8
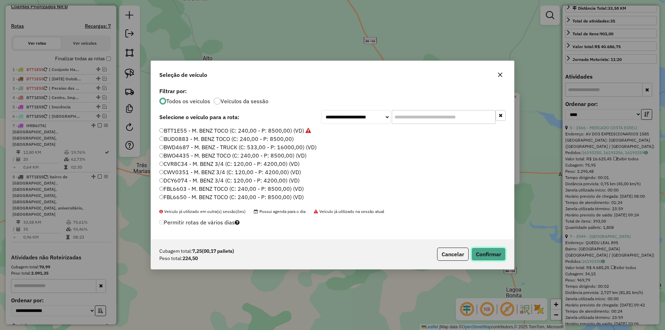
click at [484, 255] on button "Confirmar" at bounding box center [489, 254] width 34 height 13
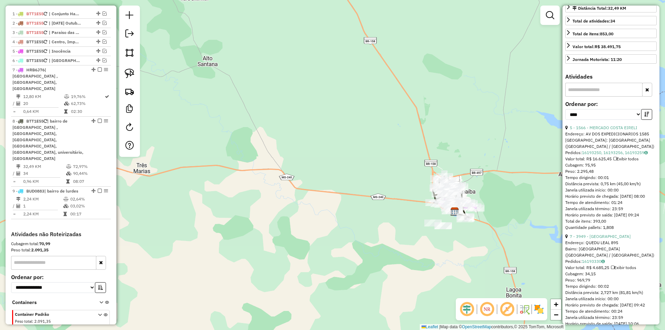
scroll to position [264, 0]
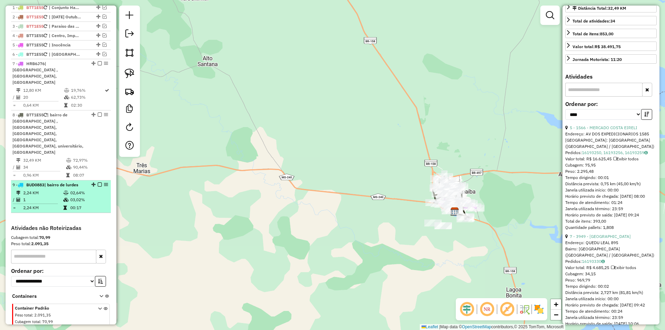
click at [99, 183] on em at bounding box center [100, 185] width 4 height 4
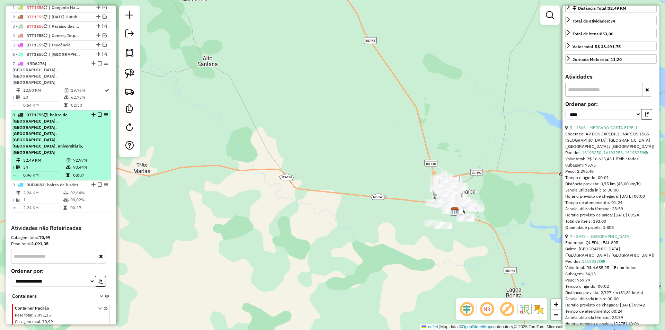
scroll to position [241, 0]
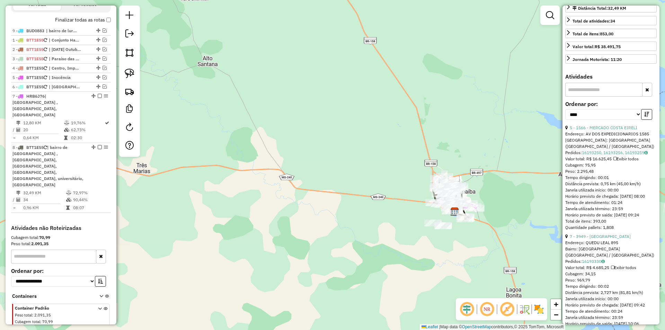
drag, startPoint x: 95, startPoint y: 183, endPoint x: 97, endPoint y: 36, distance: 147.7
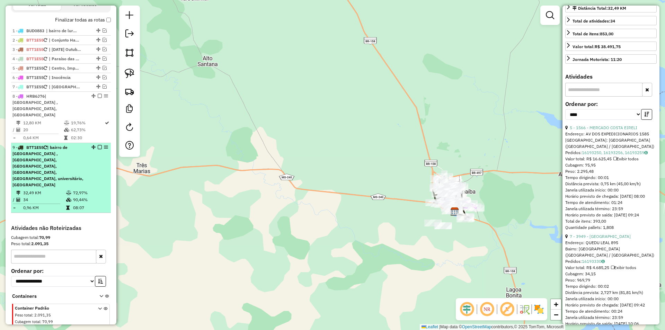
click at [79, 154] on div "9 - BTT1E55 | bairro de [GEOGRAPHIC_DATA] , [GEOGRAPHIC_DATA], [GEOGRAPHIC_DATA…" at bounding box center [48, 167] width 73 height 44
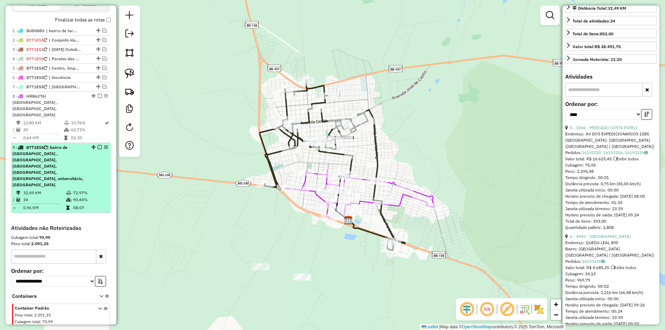
click at [99, 145] on em at bounding box center [100, 147] width 4 height 4
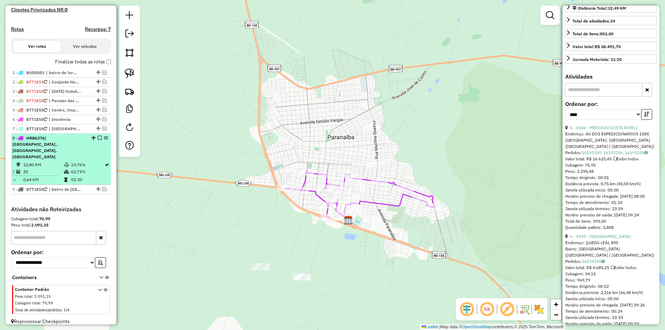
click at [98, 140] on em at bounding box center [100, 138] width 4 height 4
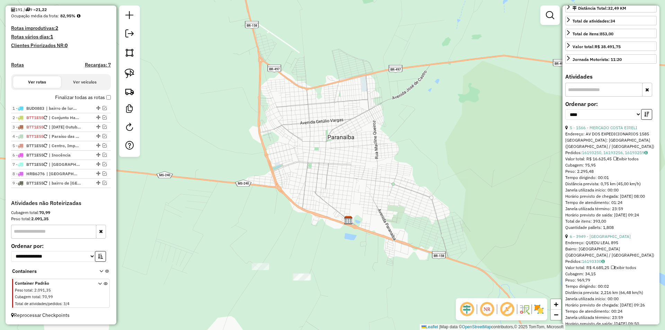
scroll to position [170, 0]
drag, startPoint x: 269, startPoint y: 207, endPoint x: 263, endPoint y: 178, distance: 29.3
click at [228, 232] on div "Janela de atendimento Grade de atendimento Capacidade Transportadoras Veículos …" at bounding box center [332, 165] width 665 height 330
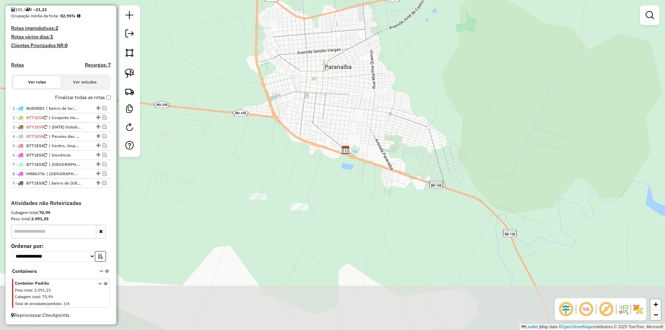
drag, startPoint x: 333, startPoint y: 269, endPoint x: 331, endPoint y: 199, distance: 70.4
click at [331, 199] on div "Janela de atendimento Grade de atendimento Capacidade Transportadoras Veículos …" at bounding box center [332, 165] width 665 height 330
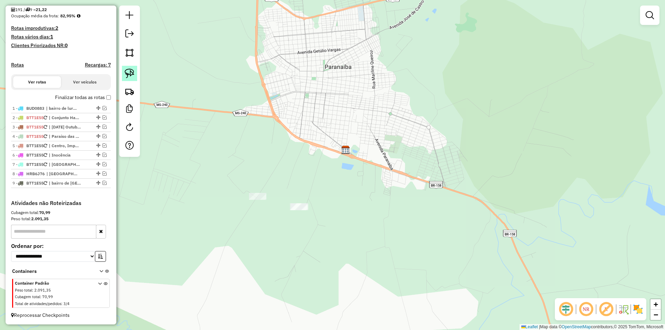
click at [125, 74] on img at bounding box center [130, 74] width 10 height 10
drag, startPoint x: 256, startPoint y: 211, endPoint x: 279, endPoint y: 211, distance: 22.9
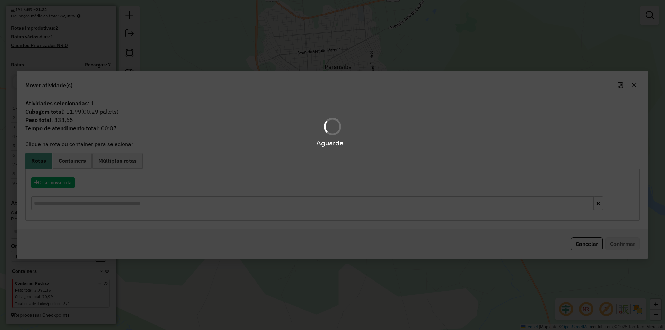
click at [64, 186] on div "Aguarde..." at bounding box center [332, 165] width 665 height 330
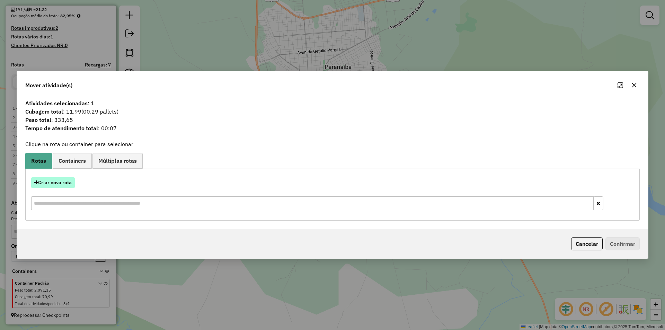
click at [66, 182] on button "Criar nova rota" at bounding box center [53, 182] width 44 height 11
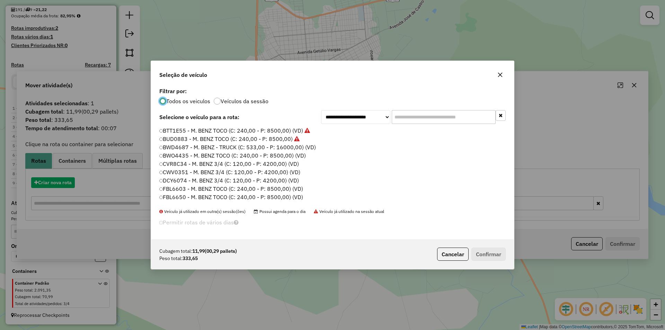
scroll to position [4, 2]
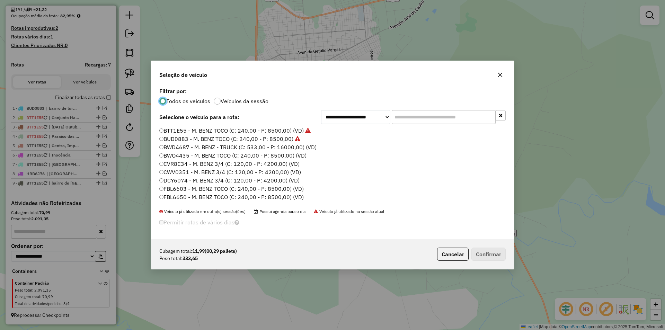
click at [179, 129] on label "BTT1E55 - M. BENZ TOCO (C: 240,00 - P: 8500,00) (VD)" at bounding box center [234, 131] width 151 height 8
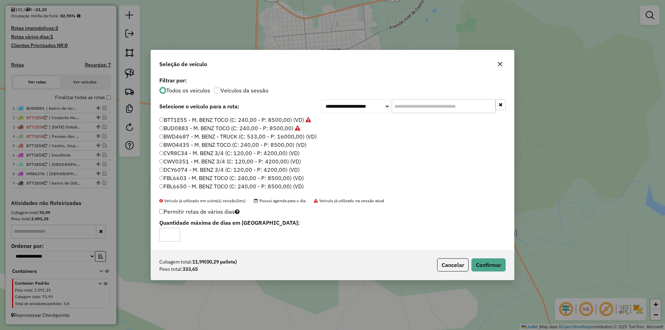
click at [179, 128] on label "BUD0883 - M. BENZ TOCO (C: 240,00 - P: 8500,00)" at bounding box center [229, 128] width 141 height 8
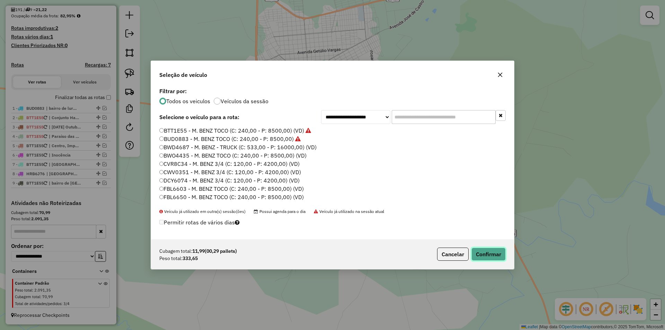
click at [487, 255] on button "Confirmar" at bounding box center [489, 254] width 34 height 13
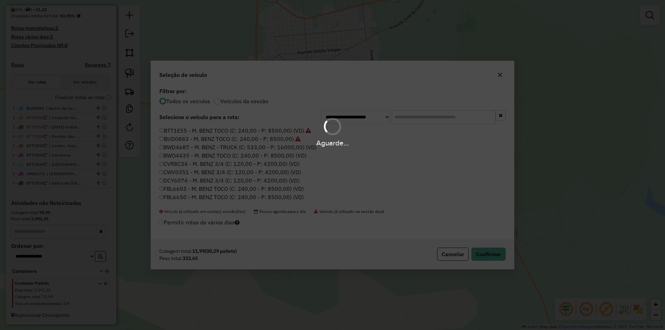
scroll to position [202, 0]
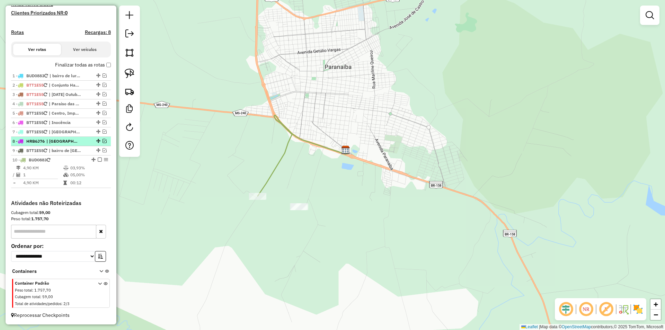
click at [98, 162] on em at bounding box center [100, 160] width 4 height 4
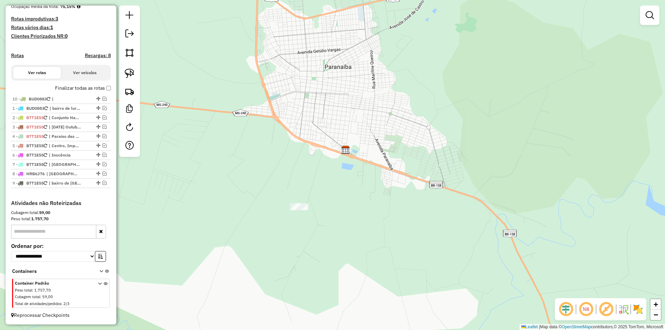
drag, startPoint x: 96, startPoint y: 183, endPoint x: 97, endPoint y: 97, distance: 85.6
click at [128, 72] on img at bounding box center [130, 74] width 10 height 10
drag, startPoint x: 284, startPoint y: 220, endPoint x: 340, endPoint y: 227, distance: 56.5
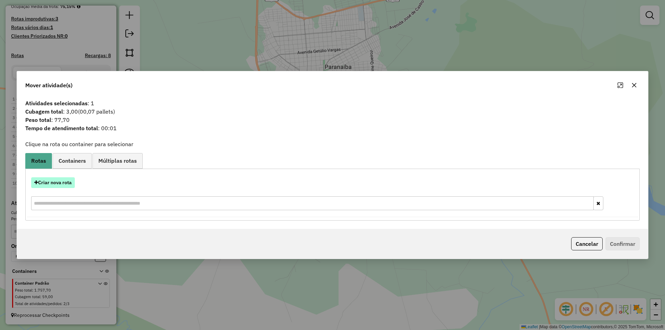
click at [64, 184] on button "Criar nova rota" at bounding box center [53, 182] width 44 height 11
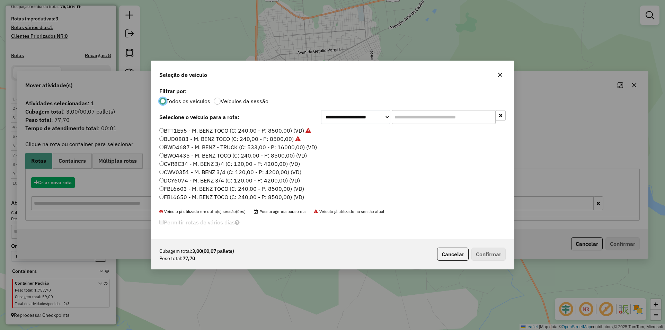
scroll to position [4, 2]
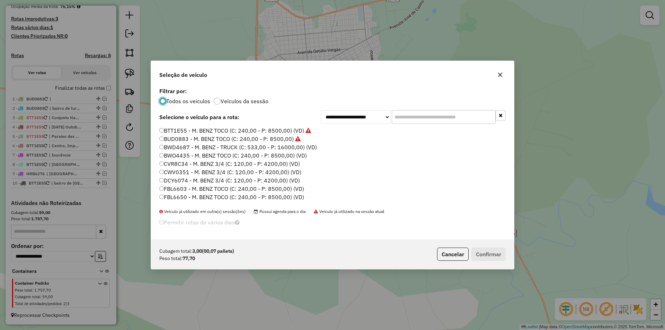
click at [204, 141] on label "BUD0883 - M. BENZ TOCO (C: 240,00 - P: 8500,00)" at bounding box center [229, 139] width 141 height 8
click at [491, 255] on button "Confirmar" at bounding box center [489, 254] width 34 height 13
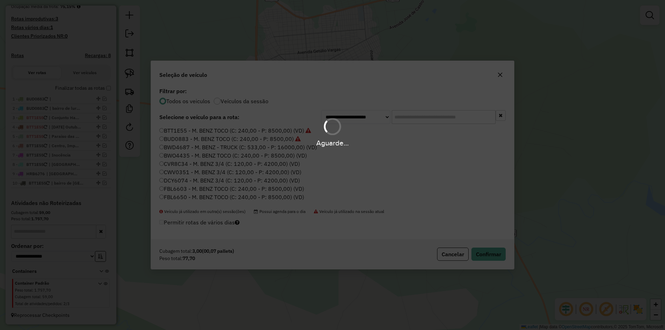
scroll to position [212, 0]
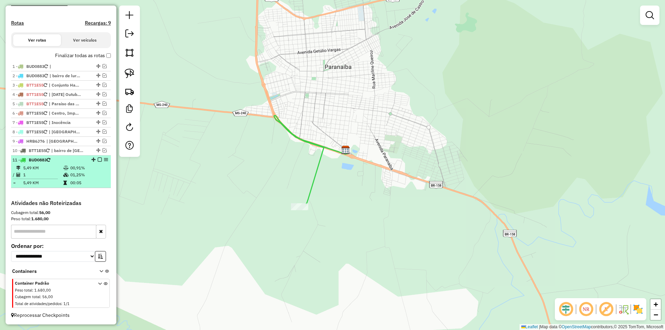
click at [98, 161] on em at bounding box center [100, 160] width 4 height 4
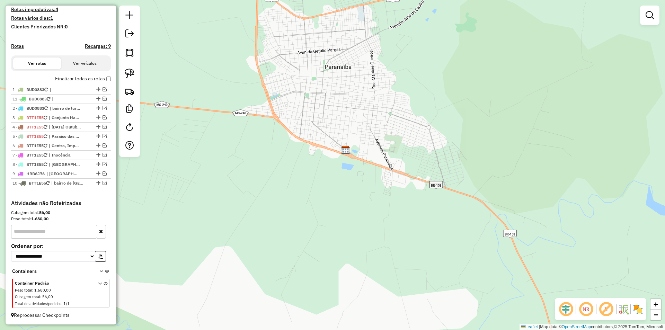
drag, startPoint x: 95, startPoint y: 183, endPoint x: 96, endPoint y: 98, distance: 85.6
click at [210, 178] on div "Janela de atendimento Grade de atendimento Capacidade Transportadoras Veículos …" at bounding box center [332, 165] width 665 height 330
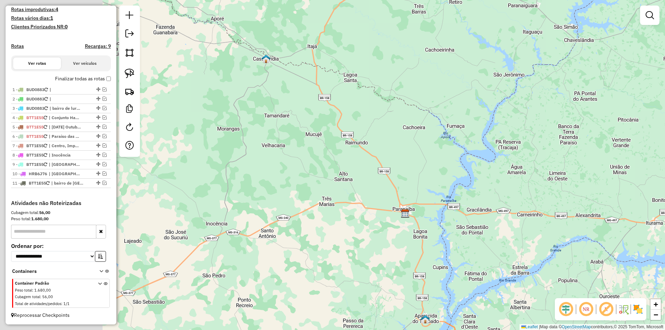
drag, startPoint x: 272, startPoint y: 223, endPoint x: 372, endPoint y: 227, distance: 100.6
click at [372, 227] on div "Janela de atendimento Grade de atendimento Capacidade Transportadoras Veículos …" at bounding box center [332, 165] width 665 height 330
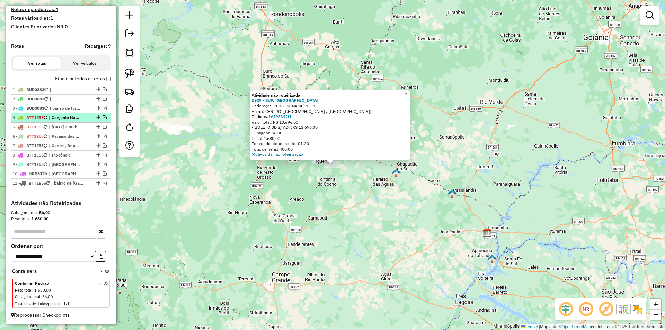
click at [103, 119] on em at bounding box center [105, 117] width 4 height 4
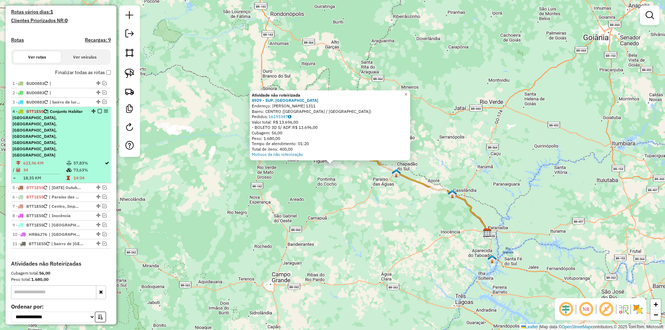
scroll to position [237, 0]
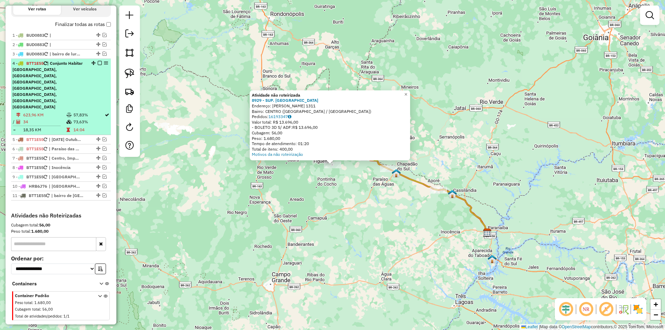
click at [49, 119] on td "34" at bounding box center [44, 122] width 43 height 7
select select "*********"
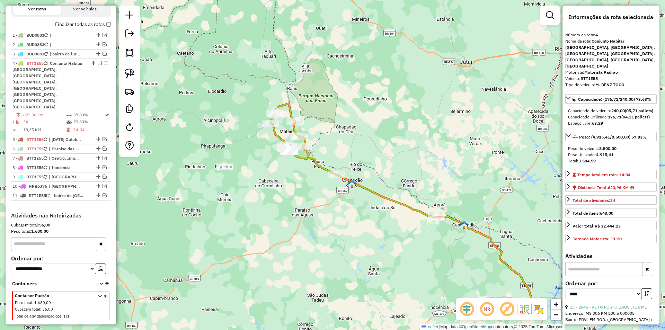
drag, startPoint x: 210, startPoint y: 135, endPoint x: 281, endPoint y: 173, distance: 80.8
click at [281, 174] on div "Janela de atendimento Grade de atendimento Capacidade Transportadoras Veículos …" at bounding box center [332, 165] width 665 height 330
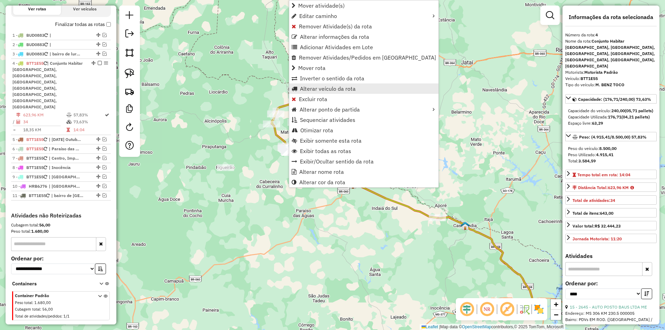
click at [324, 90] on span "Alterar veículo da rota" at bounding box center [328, 89] width 56 height 6
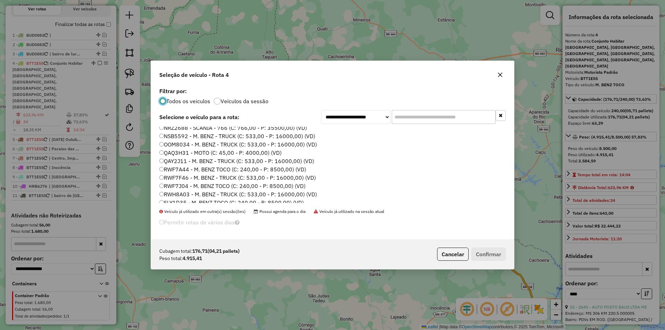
scroll to position [232, 0]
click at [182, 157] on label "RWF7J04 - M. BENZ TOCO (C: 240,00 - P: 8500,00) (VD)" at bounding box center [232, 157] width 146 height 8
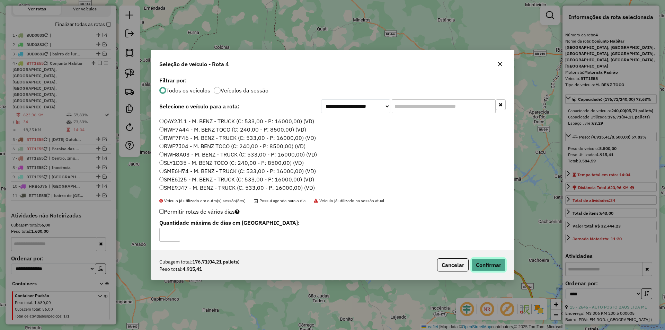
click at [473, 264] on button "Confirmar" at bounding box center [489, 265] width 34 height 13
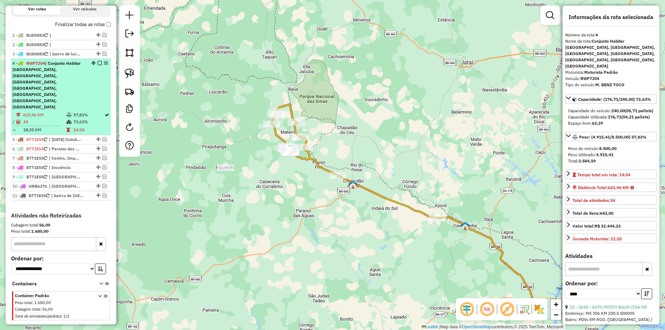
click at [98, 65] on em at bounding box center [100, 63] width 4 height 4
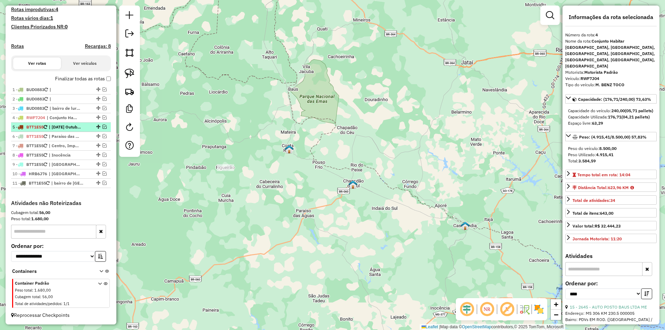
click at [103, 126] on em at bounding box center [105, 127] width 4 height 4
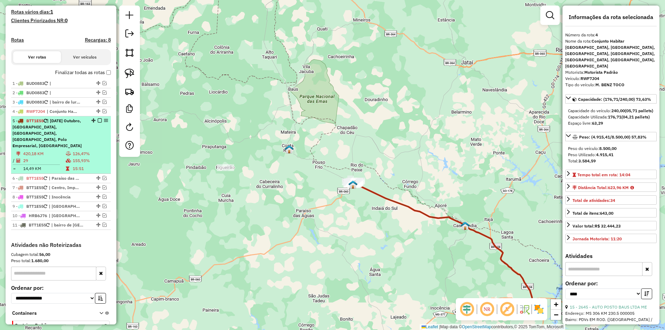
scroll to position [230, 0]
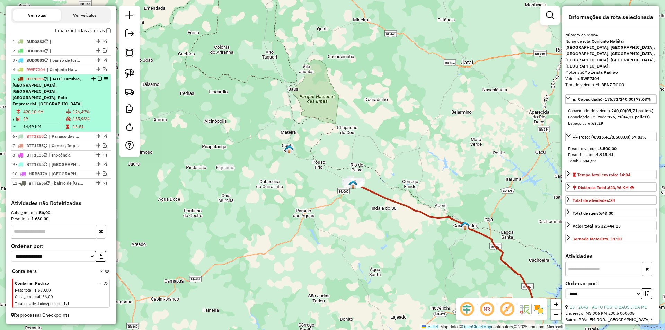
click at [38, 114] on td "420,18 KM" at bounding box center [44, 111] width 43 height 7
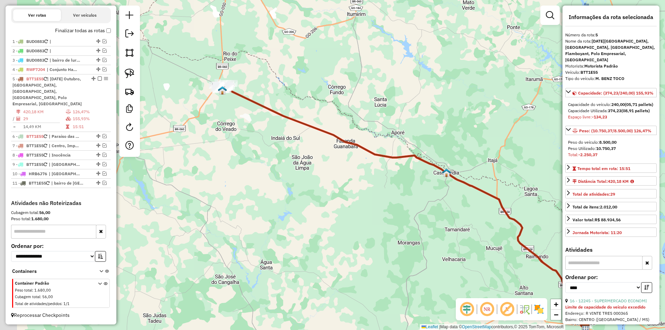
drag, startPoint x: 219, startPoint y: 92, endPoint x: 358, endPoint y: 171, distance: 159.5
click at [358, 170] on div "Janela de atendimento Grade de atendimento Capacidade Transportadoras Veículos …" at bounding box center [332, 165] width 665 height 330
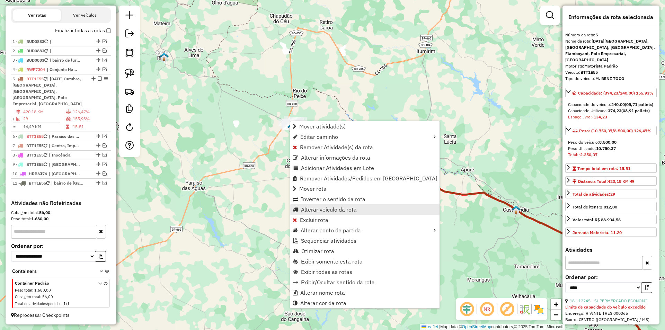
click at [342, 209] on span "Alterar veículo da rota" at bounding box center [329, 210] width 56 height 6
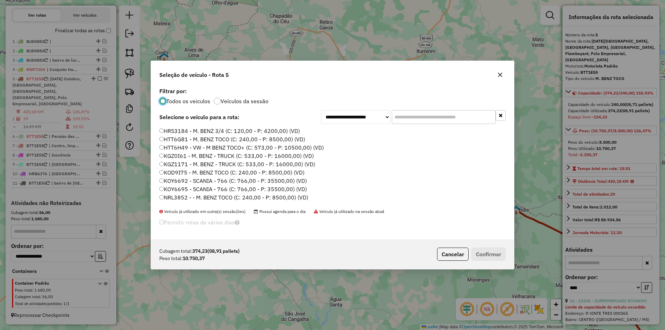
scroll to position [139, 0]
click at [208, 199] on label "NSB5592 - M. BENZ - TRUCK (C: 533,00 - P: 16000,00) (VD)" at bounding box center [237, 200] width 156 height 8
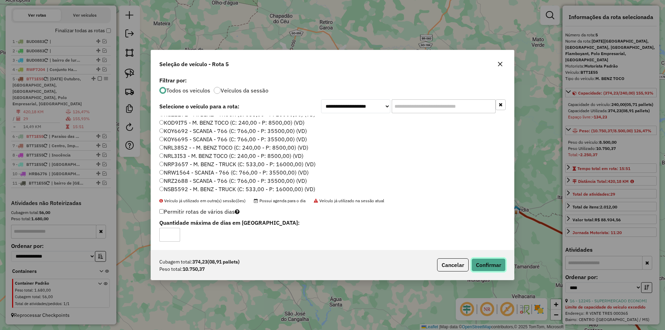
click at [482, 265] on button "Confirmar" at bounding box center [489, 265] width 34 height 13
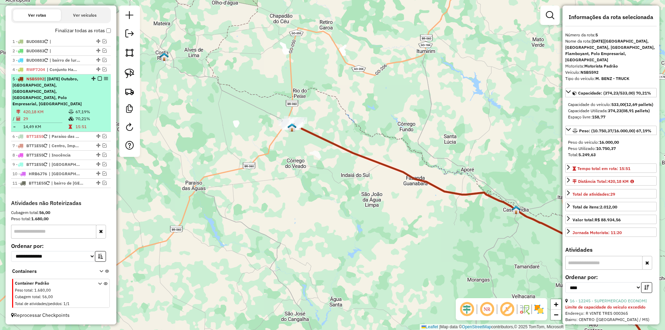
click at [99, 81] on em at bounding box center [100, 79] width 4 height 4
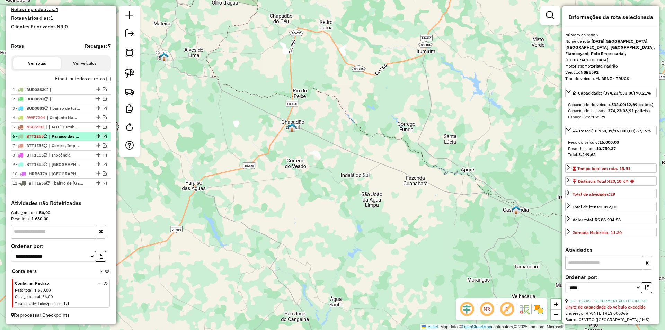
click at [103, 136] on em at bounding box center [105, 136] width 4 height 4
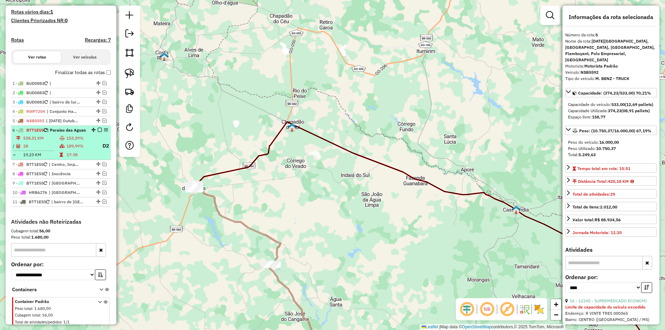
scroll to position [220, 0]
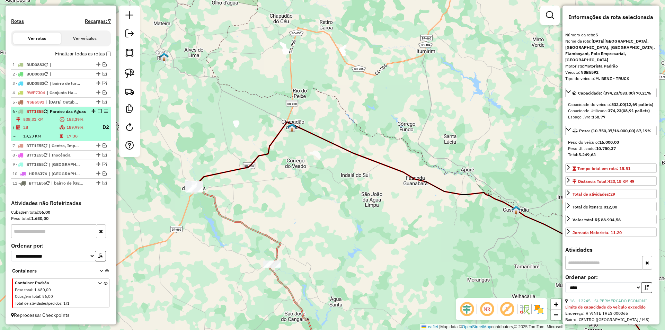
click at [45, 128] on td "28" at bounding box center [41, 127] width 36 height 9
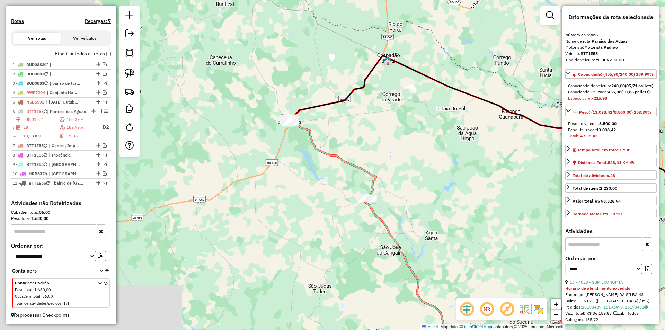
drag, startPoint x: 358, startPoint y: 166, endPoint x: 404, endPoint y: 178, distance: 48.0
click at [404, 178] on div "Janela de atendimento Grade de atendimento Capacidade Transportadoras Veículos …" at bounding box center [332, 165] width 665 height 330
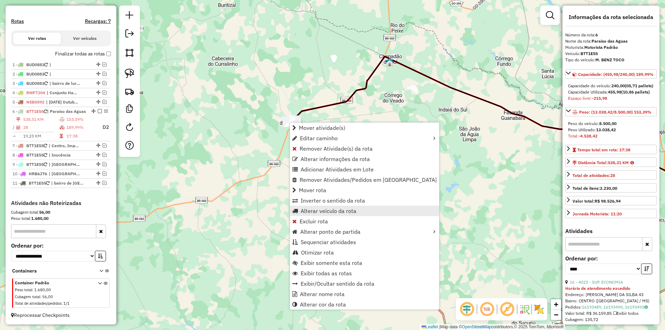
click at [326, 209] on span "Alterar veículo da rota" at bounding box center [329, 211] width 56 height 6
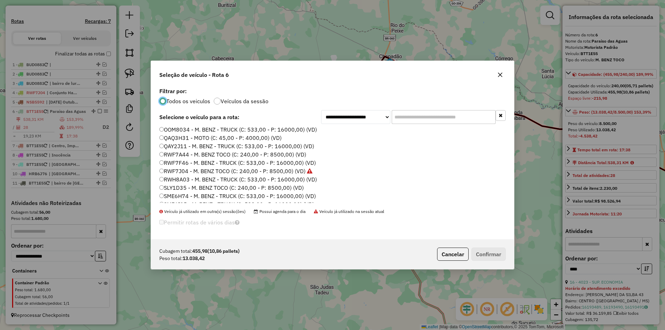
scroll to position [232, 0]
click at [187, 183] on label "SME6H74 - M. BENZ - TRUCK (C: 533,00 - P: 16000,00) (VD)" at bounding box center [237, 182] width 157 height 8
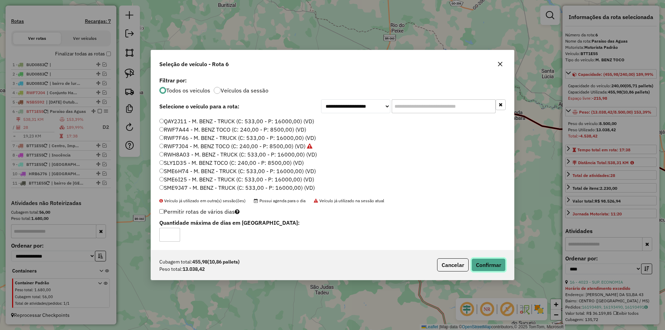
click at [478, 265] on button "Confirmar" at bounding box center [489, 265] width 34 height 13
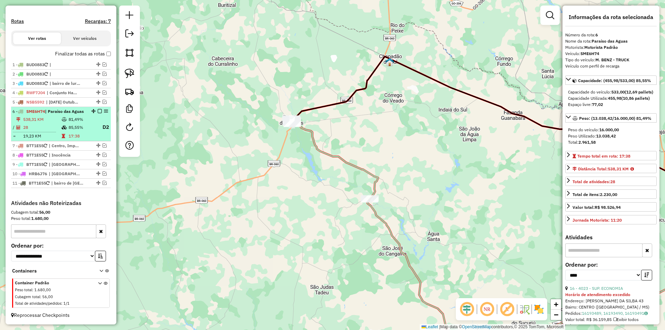
click at [98, 109] on em at bounding box center [100, 111] width 4 height 4
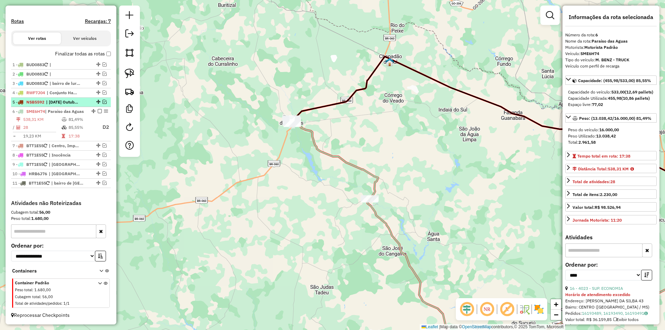
scroll to position [189, 0]
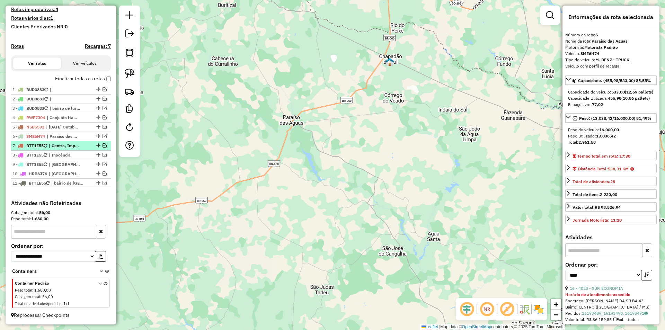
click at [103, 147] on em at bounding box center [105, 145] width 4 height 4
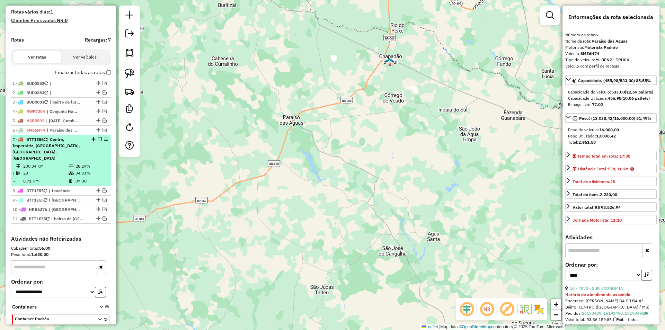
scroll to position [224, 0]
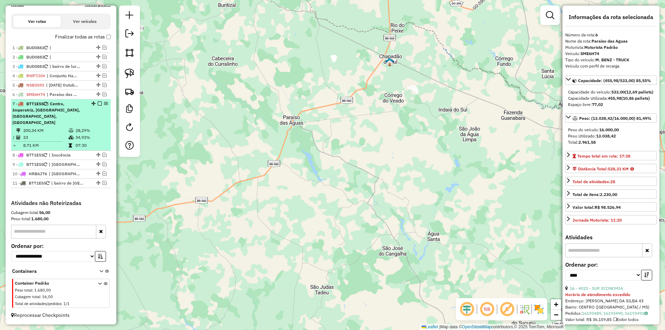
click at [49, 131] on td "200,34 KM" at bounding box center [45, 130] width 45 height 7
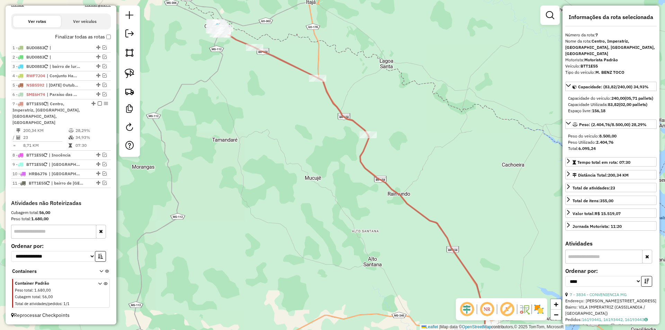
drag, startPoint x: 205, startPoint y: 74, endPoint x: 345, endPoint y: 183, distance: 177.1
click at [345, 183] on div "Janela de atendimento Grade de atendimento Capacidade Transportadoras Veículos …" at bounding box center [332, 165] width 665 height 330
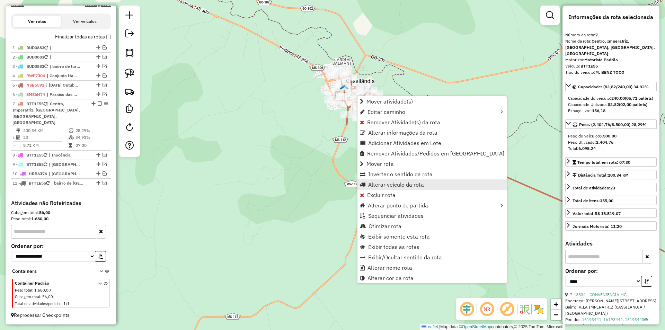
click at [393, 185] on span "Alterar veículo da rota" at bounding box center [396, 185] width 56 height 6
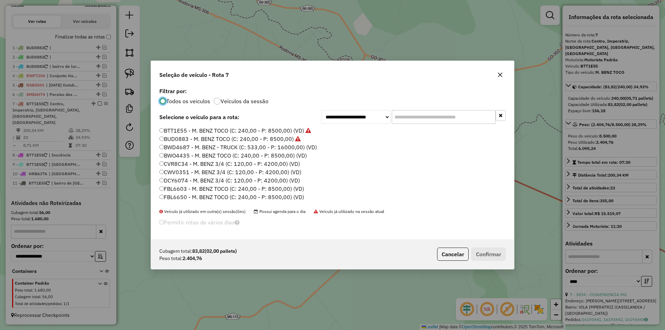
scroll to position [4, 2]
click at [193, 197] on label "FBL6650 - M. BENZ TOCO (C: 240,00 - P: 8500,00) (VD)" at bounding box center [231, 197] width 145 height 8
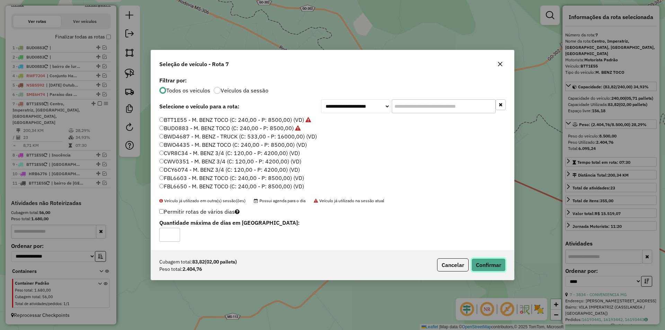
click at [483, 262] on button "Confirmar" at bounding box center [489, 265] width 34 height 13
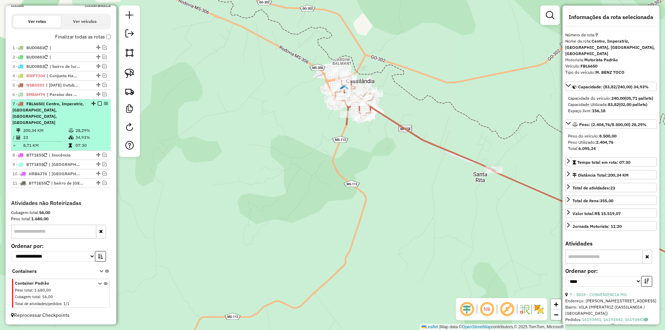
click at [98, 106] on em at bounding box center [100, 104] width 4 height 4
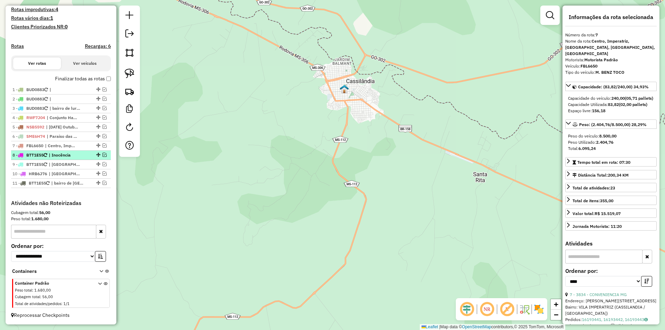
click at [103, 154] on em at bounding box center [105, 155] width 4 height 4
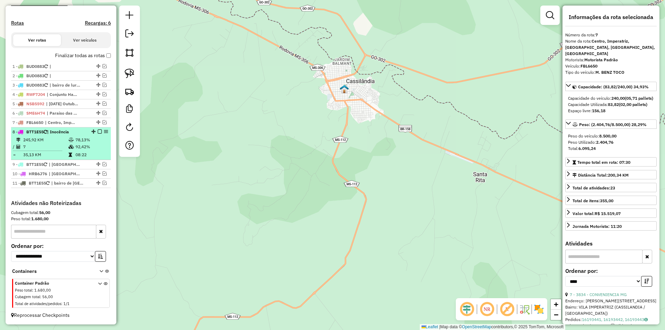
click at [38, 138] on td "245,92 KM" at bounding box center [45, 140] width 45 height 7
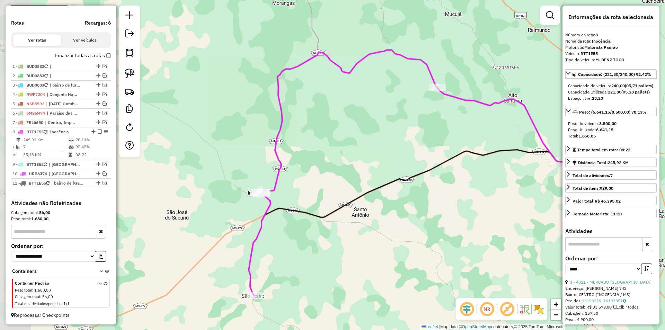
drag, startPoint x: 201, startPoint y: 146, endPoint x: 304, endPoint y: 154, distance: 102.9
click at [304, 154] on div "Janela de atendimento Grade de atendimento Capacidade Transportadoras Veículos …" at bounding box center [332, 165] width 665 height 330
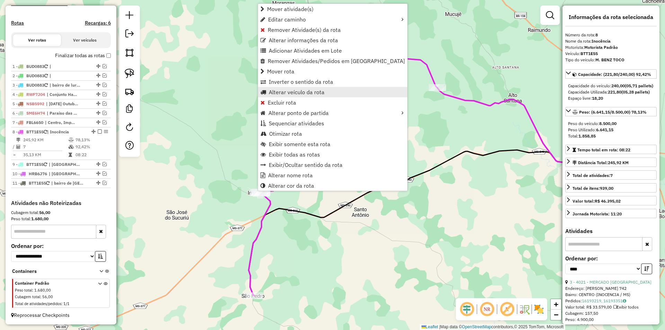
click at [287, 93] on span "Alterar veículo da rota" at bounding box center [297, 92] width 56 height 6
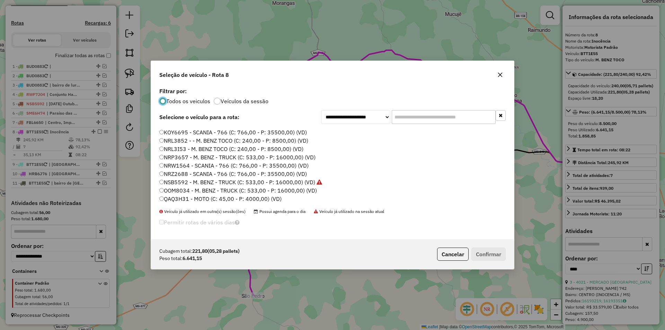
scroll to position [173, 0]
click at [189, 198] on label "RWF7A44 - M. BENZ TOCO (C: 240,00 - P: 8500,00) (VD)" at bounding box center [232, 198] width 147 height 8
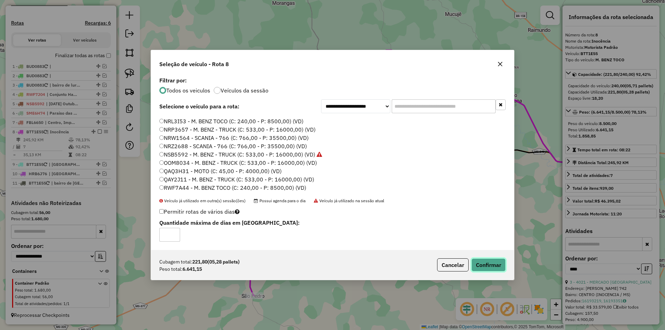
click at [494, 264] on button "Confirmar" at bounding box center [489, 265] width 34 height 13
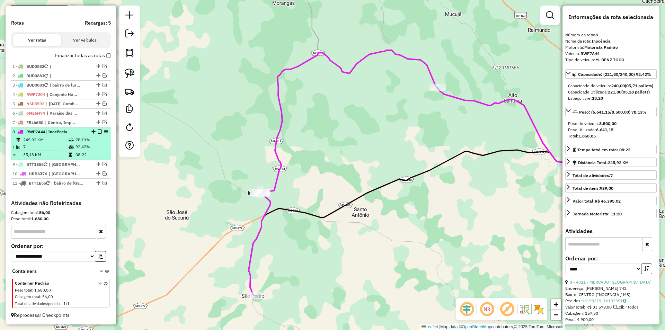
click at [98, 131] on em at bounding box center [100, 132] width 4 height 4
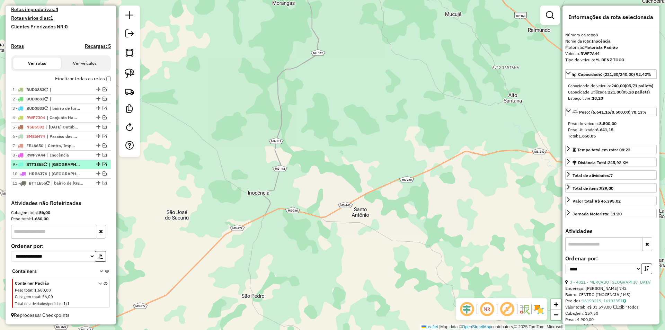
click at [103, 165] on em at bounding box center [105, 164] width 4 height 4
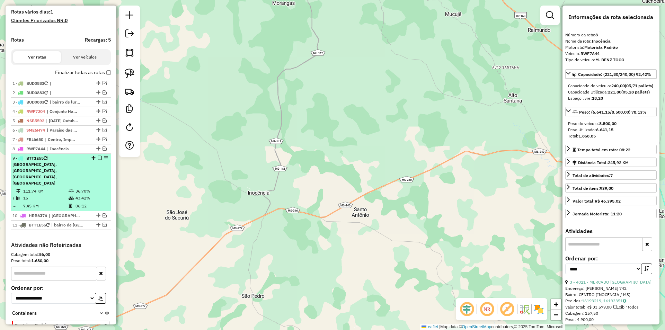
scroll to position [224, 0]
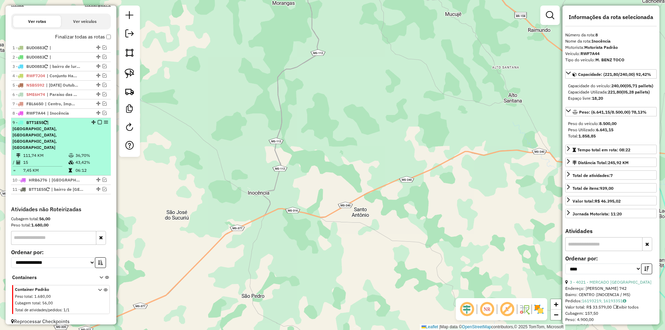
click at [53, 159] on td "15" at bounding box center [45, 162] width 45 height 7
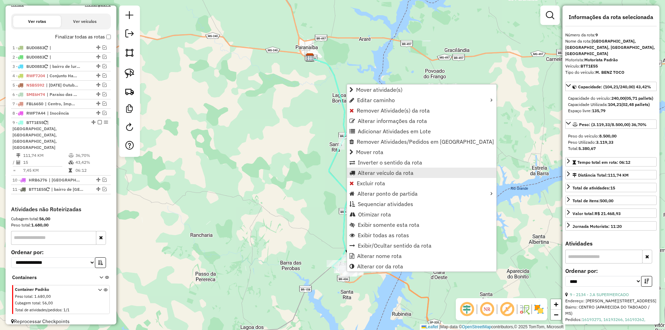
click at [378, 173] on span "Alterar veículo da rota" at bounding box center [386, 173] width 56 height 6
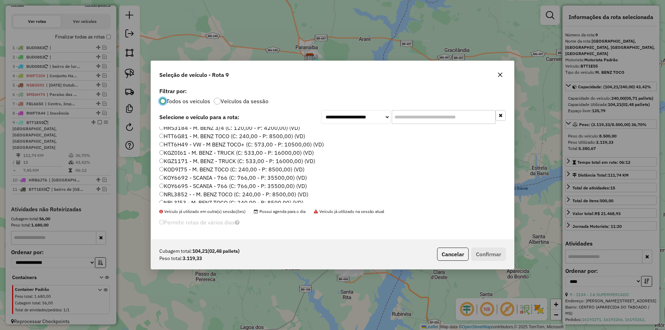
scroll to position [104, 0]
click at [183, 134] on label "HTT6G81 - M. BENZ TOCO (C: 240,00 - P: 8500,00) (VD)" at bounding box center [232, 135] width 146 height 8
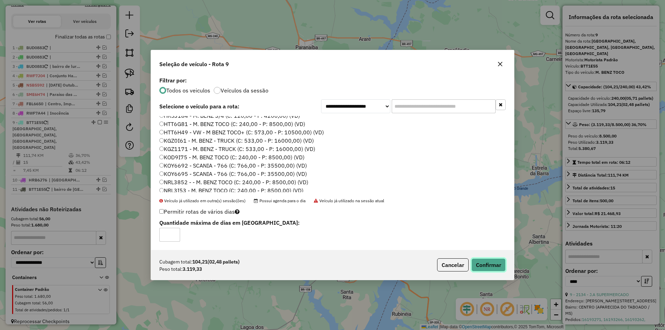
click at [493, 265] on button "Confirmar" at bounding box center [489, 265] width 34 height 13
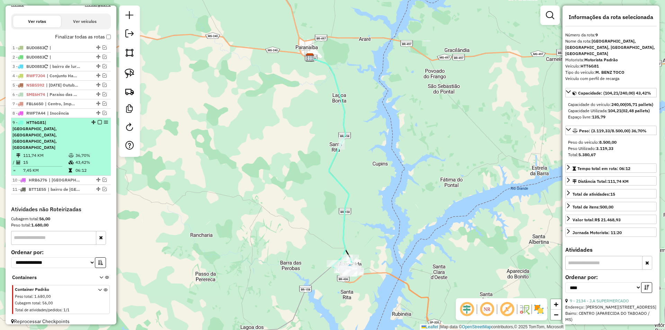
click at [98, 124] on em at bounding box center [100, 122] width 4 height 4
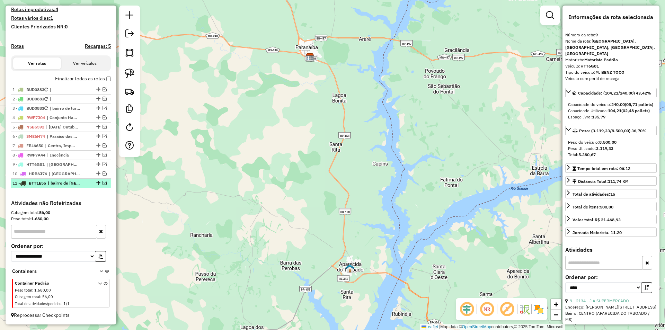
click at [103, 183] on em at bounding box center [105, 183] width 4 height 4
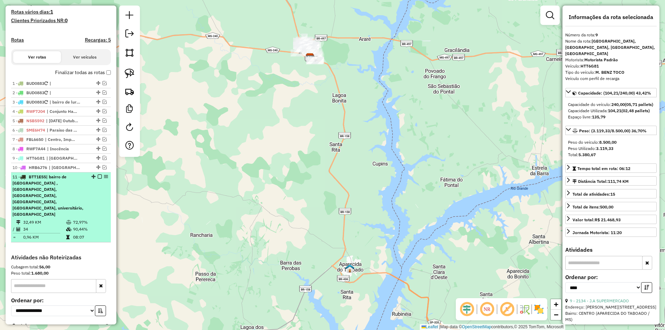
scroll to position [230, 0]
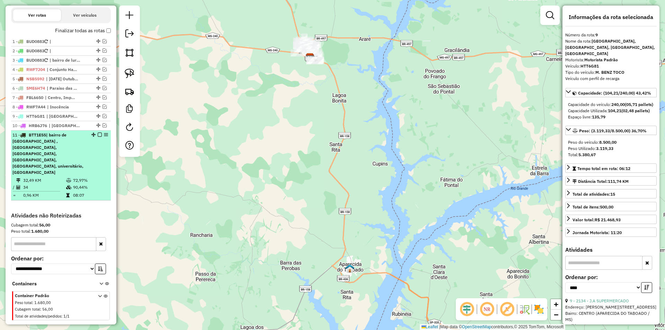
click at [45, 177] on td "32,49 KM" at bounding box center [44, 180] width 43 height 7
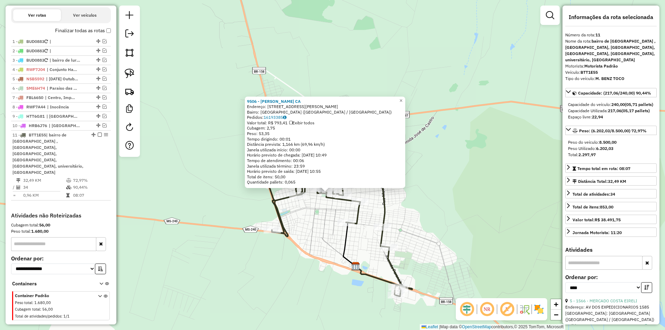
drag, startPoint x: 330, startPoint y: 188, endPoint x: 324, endPoint y: 211, distance: 24.0
click at [324, 211] on div "9506 - [PERSON_NAME]: [STREET_ADDRESS][PERSON_NAME] ([GEOGRAPHIC_DATA] / [GEOGR…" at bounding box center [332, 165] width 665 height 330
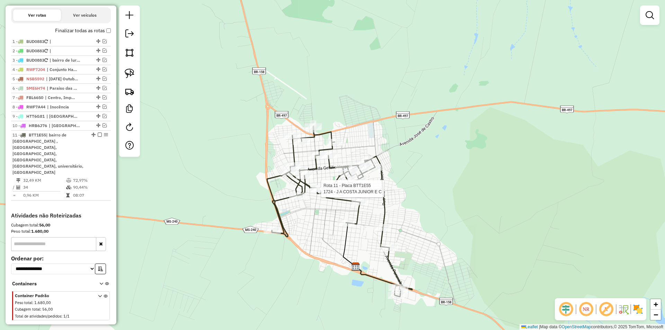
select select "*********"
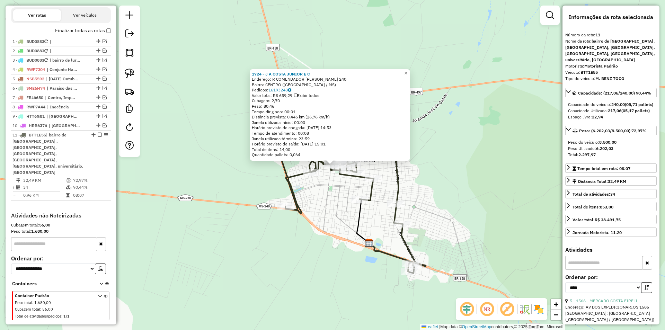
click at [458, 201] on div "Rota 11 - Placa BTT1E55 10190 - [PERSON_NAME] 1724 - J A COSTA JUNIOR E C Ender…" at bounding box center [332, 165] width 665 height 330
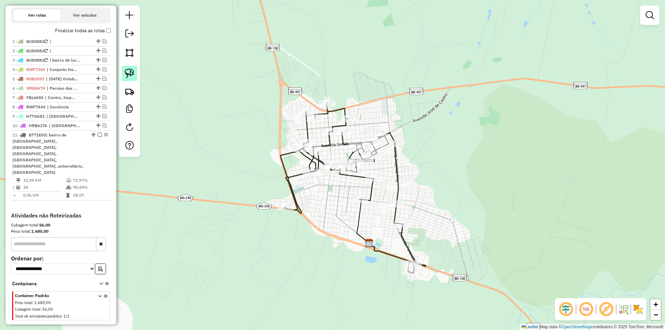
click at [130, 67] on link at bounding box center [129, 73] width 15 height 15
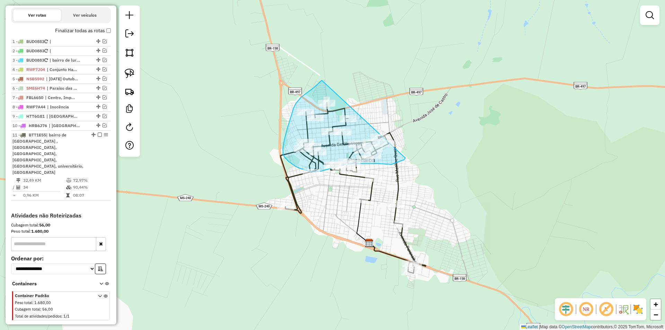
drag, startPoint x: 321, startPoint y: 81, endPoint x: 408, endPoint y: 156, distance: 114.5
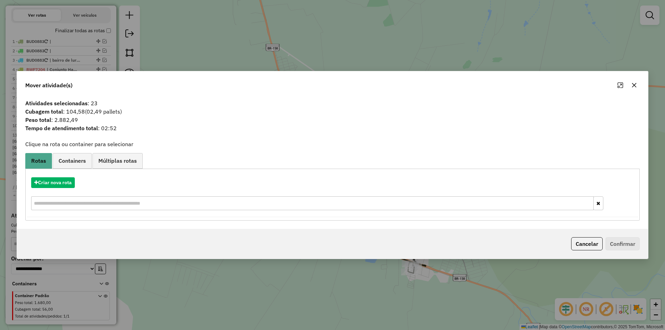
click at [635, 87] on icon "button" at bounding box center [635, 85] width 6 height 6
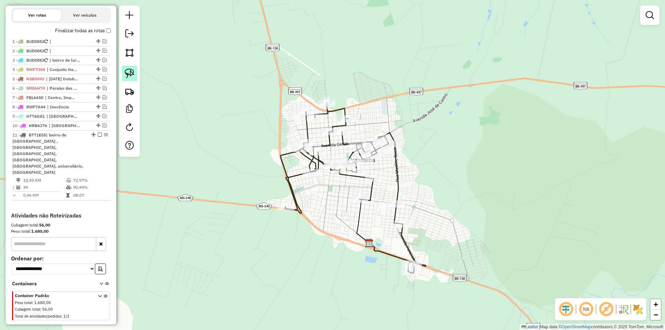
click at [125, 72] on img at bounding box center [130, 74] width 10 height 10
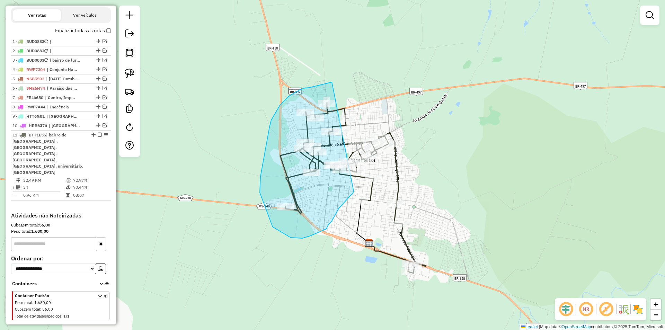
drag, startPoint x: 332, startPoint y: 82, endPoint x: 354, endPoint y: 191, distance: 111.3
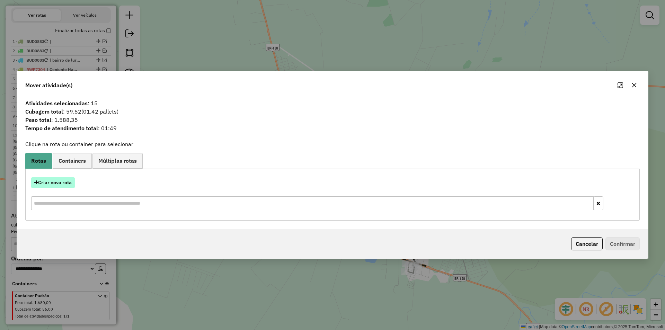
click at [59, 182] on button "Criar nova rota" at bounding box center [53, 182] width 44 height 11
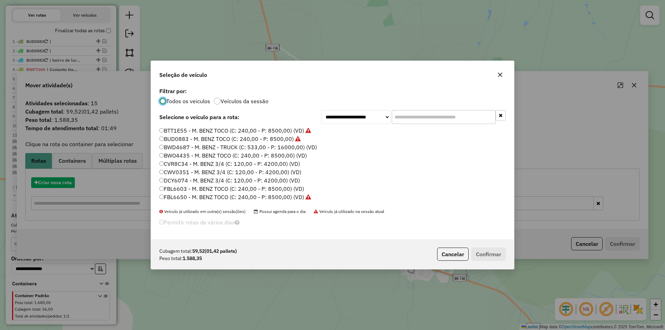
scroll to position [4, 2]
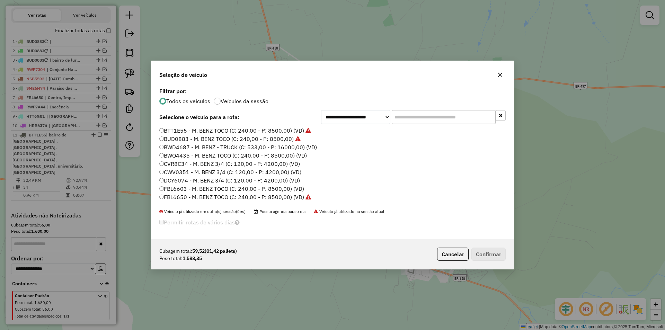
click at [180, 185] on label "FBL6603 - M. BENZ TOCO (C: 240,00 - P: 8500,00) (VD)" at bounding box center [231, 189] width 145 height 8
click at [180, 191] on label "FBL6603 - M. BENZ TOCO (C: 240,00 - P: 8500,00) (VD)" at bounding box center [231, 189] width 145 height 8
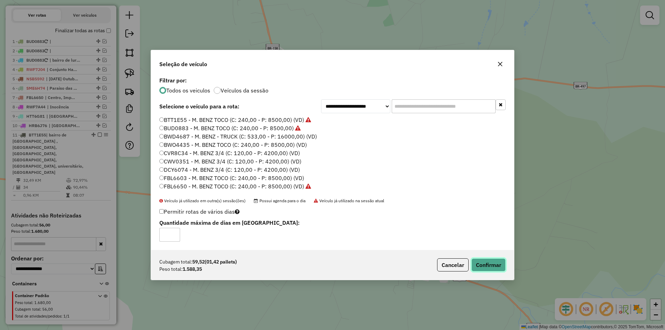
click at [494, 268] on button "Confirmar" at bounding box center [489, 265] width 34 height 13
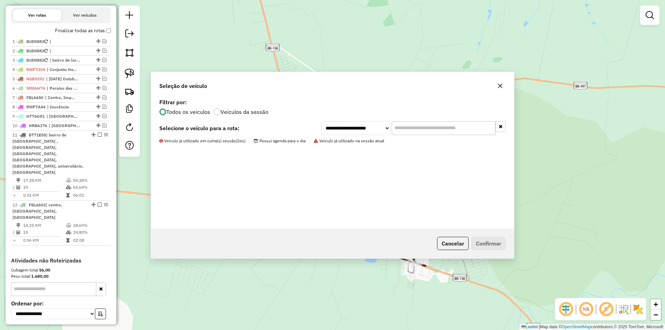
scroll to position [264, 0]
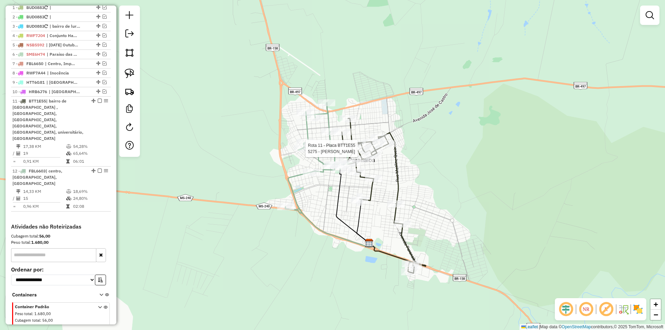
select select "*********"
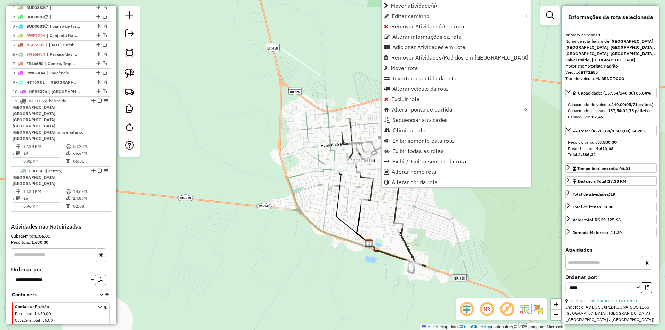
scroll to position [269, 0]
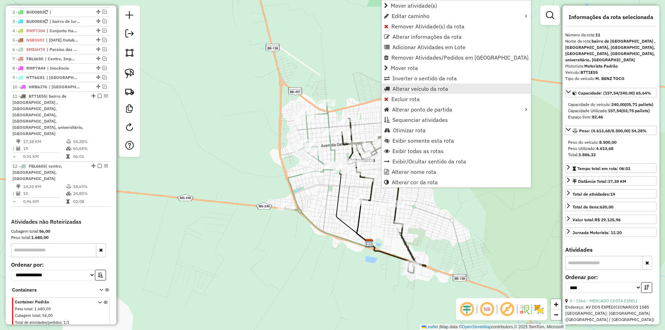
drag, startPoint x: 415, startPoint y: 81, endPoint x: 420, endPoint y: 91, distance: 11.8
click at [420, 91] on ul "Mover atividade(s) Editar caminho Remover Atividade(s) da rota Alterar informaç…" at bounding box center [456, 93] width 149 height 187
click at [419, 91] on span "Alterar veículo da rota" at bounding box center [421, 89] width 56 height 6
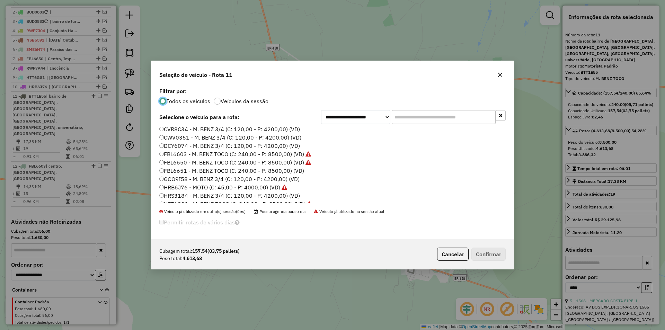
scroll to position [69, 0]
click at [185, 176] on label "HTT6H49 - VW - M BENZ TOCO+ (C: 573,00 - P: 10500,00) (VD)" at bounding box center [241, 178] width 165 height 8
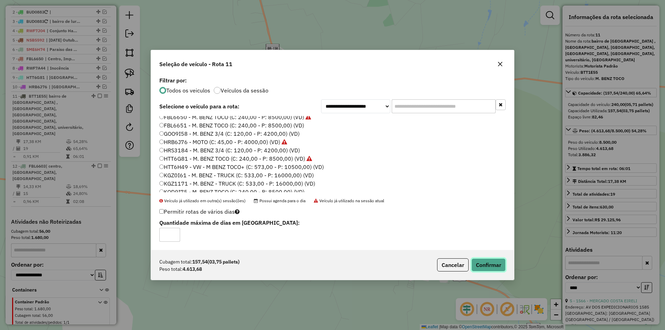
click at [475, 267] on button "Confirmar" at bounding box center [489, 265] width 34 height 13
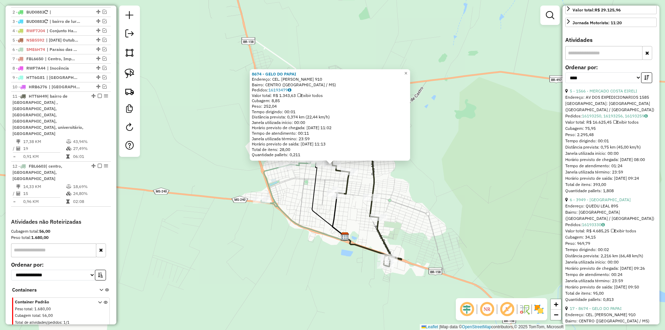
scroll to position [347, 0]
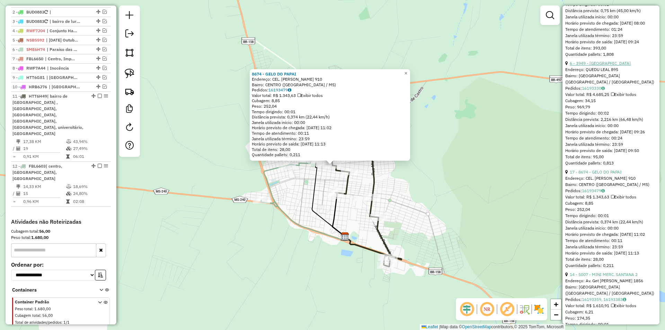
click at [594, 66] on link "6 - 3949 - [GEOGRAPHIC_DATA]" at bounding box center [600, 63] width 61 height 5
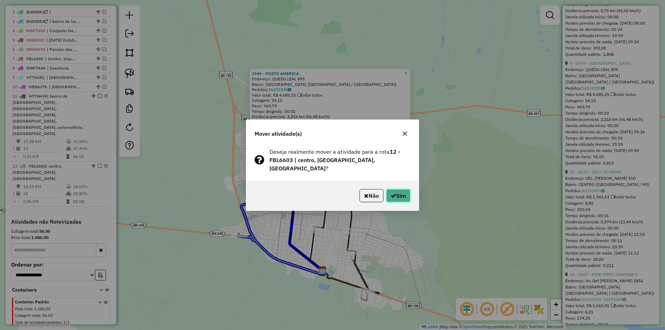
click at [403, 192] on button "Sim" at bounding box center [398, 195] width 24 height 13
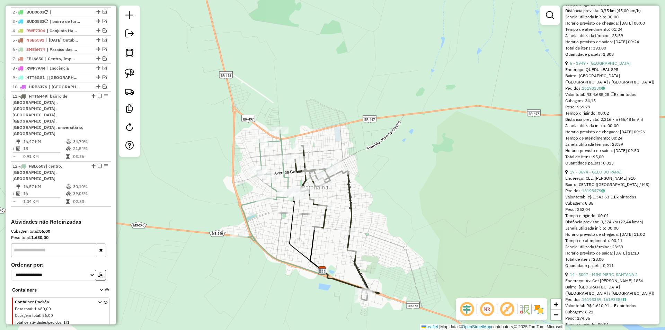
scroll to position [312, 0]
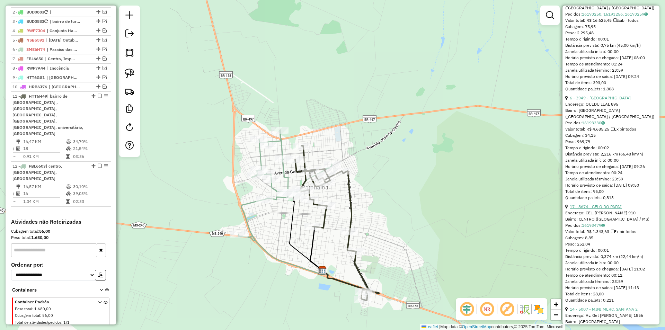
click at [609, 209] on link "17 - 8674 - GELO DO PAPAI" at bounding box center [596, 206] width 52 height 5
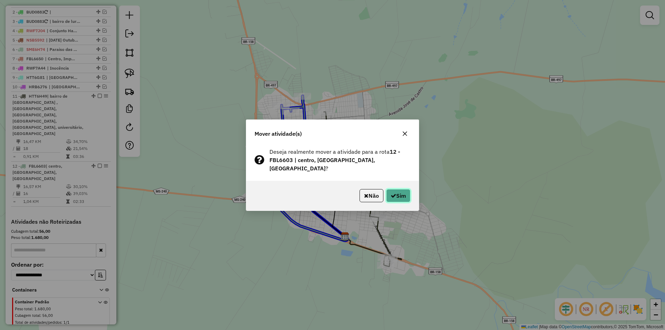
click at [394, 193] on icon "button" at bounding box center [394, 196] width 6 height 6
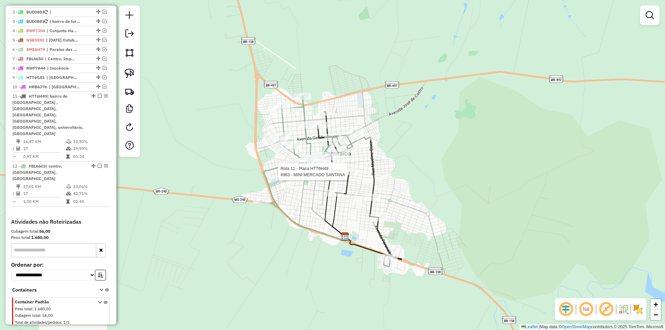
select select "*********"
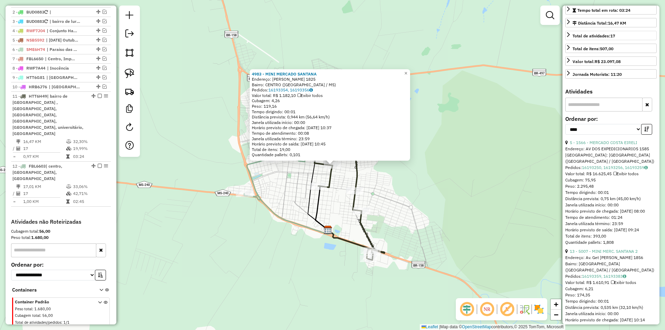
scroll to position [173, 0]
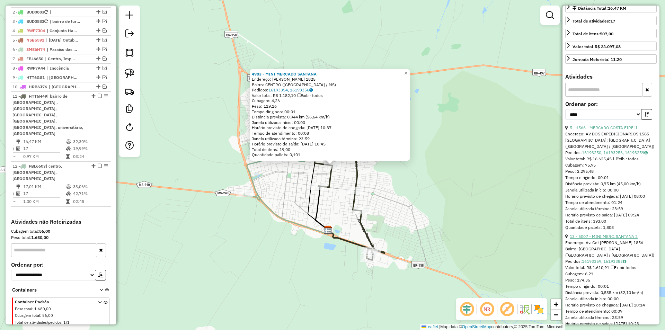
click at [598, 239] on link "13 - 5007 - MINI MERC. SANTANA 2" at bounding box center [604, 236] width 68 height 5
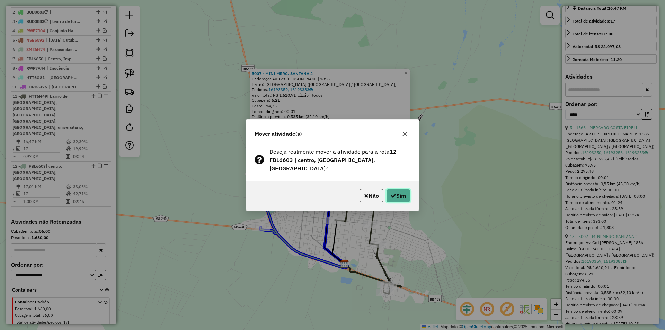
click at [391, 196] on button "Sim" at bounding box center [398, 195] width 24 height 13
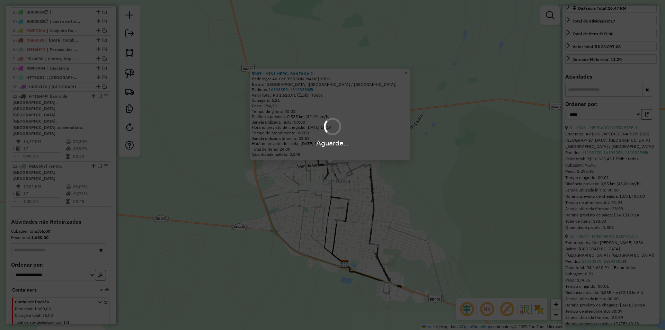
click at [391, 196] on div "Aguarde..." at bounding box center [332, 165] width 665 height 330
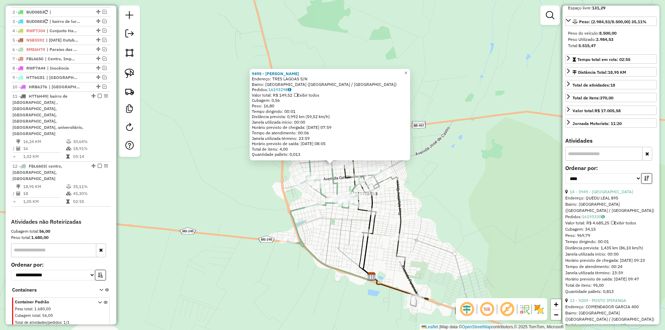
scroll to position [0, 0]
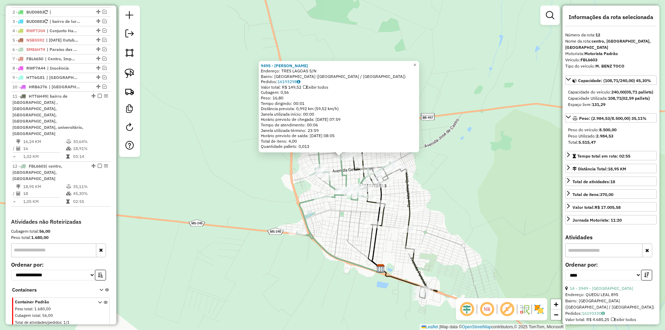
drag, startPoint x: 450, startPoint y: 206, endPoint x: 460, endPoint y: 197, distance: 14.0
click at [460, 197] on div "9495 - [PERSON_NAME]: TRES LAGOAS S/N Bairro: [GEOGRAPHIC_DATA] ([GEOGRAPHIC_DA…" at bounding box center [332, 165] width 665 height 330
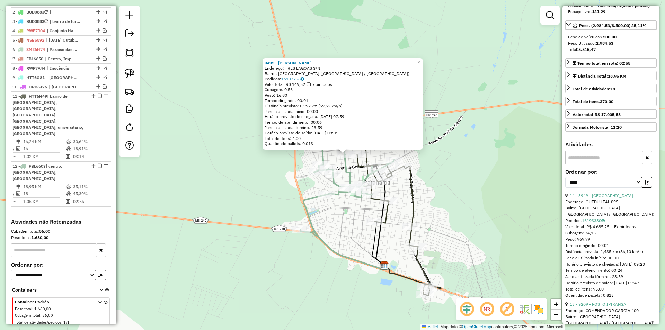
scroll to position [243, 0]
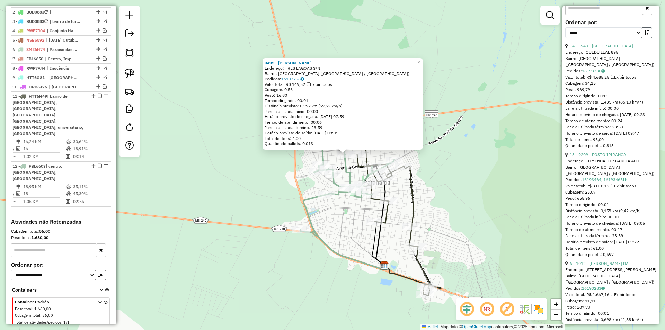
click at [645, 35] on icon "button" at bounding box center [647, 32] width 5 height 5
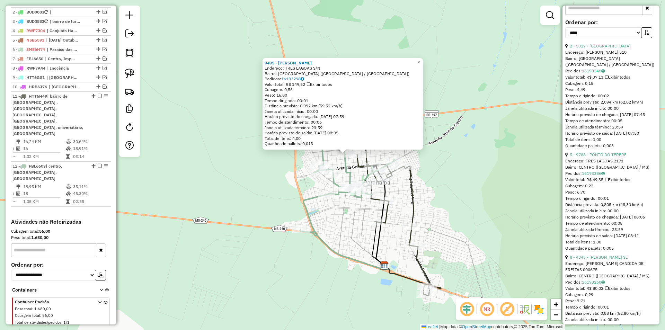
click at [608, 49] on link "2 - 5017 - [GEOGRAPHIC_DATA]" at bounding box center [600, 45] width 61 height 5
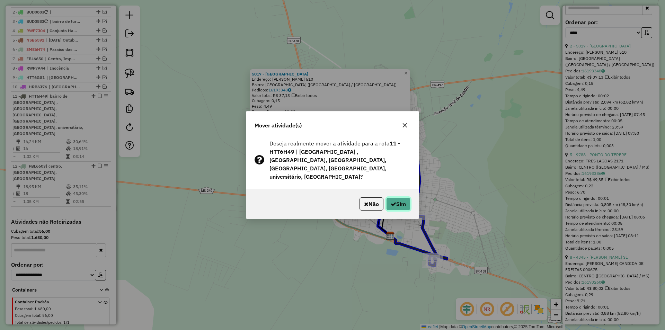
click at [395, 201] on icon "button" at bounding box center [394, 204] width 6 height 6
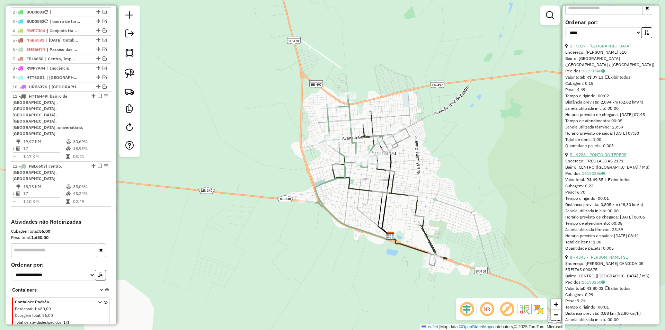
click at [601, 157] on link "5 - 9788 - PONTO DO TERERE" at bounding box center [598, 154] width 57 height 5
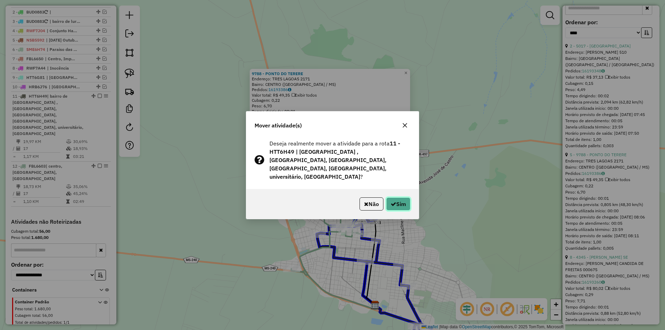
click at [398, 200] on button "Sim" at bounding box center [398, 204] width 24 height 13
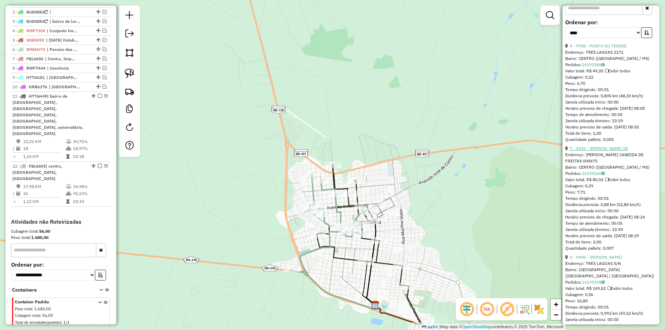
click at [608, 151] on link "7 - 4345 - [PERSON_NAME] SE" at bounding box center [599, 148] width 58 height 5
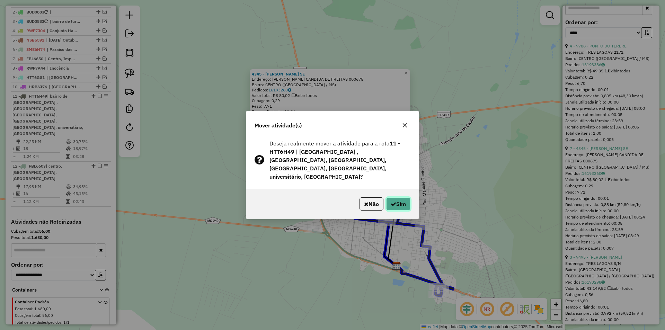
click at [398, 202] on button "Sim" at bounding box center [398, 204] width 24 height 13
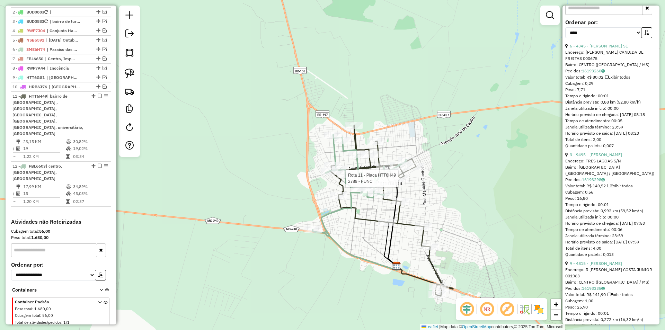
scroll to position [249, 0]
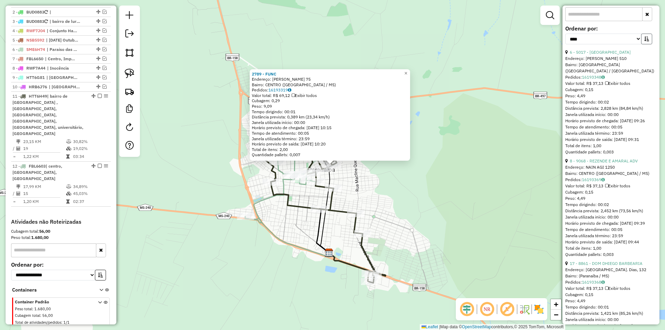
drag, startPoint x: 644, startPoint y: 46, endPoint x: 635, endPoint y: 55, distance: 12.7
click at [645, 41] on icon "button" at bounding box center [647, 38] width 5 height 5
click at [595, 164] on link "1 - 2014 - [PERSON_NAME]" at bounding box center [596, 160] width 52 height 5
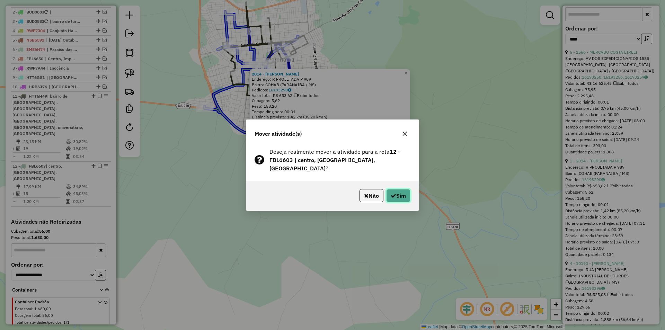
click at [397, 198] on button "Sim" at bounding box center [398, 195] width 24 height 13
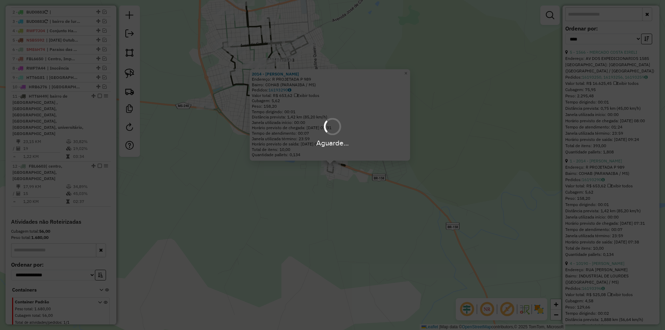
click at [396, 197] on div "Aguarde..." at bounding box center [332, 165] width 665 height 330
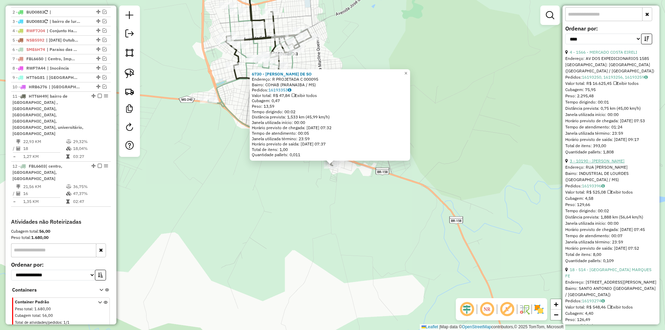
click at [603, 164] on link "3 - 10190 - [PERSON_NAME]" at bounding box center [597, 160] width 55 height 5
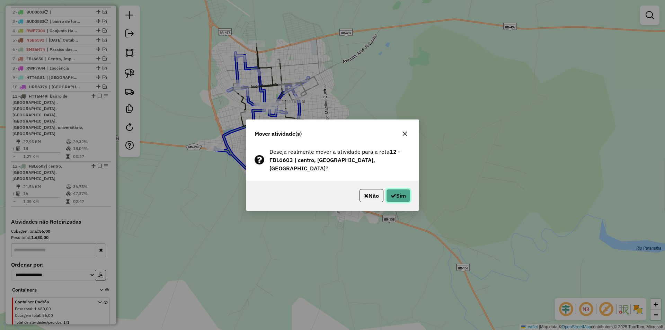
click at [395, 194] on button "Sim" at bounding box center [398, 195] width 24 height 13
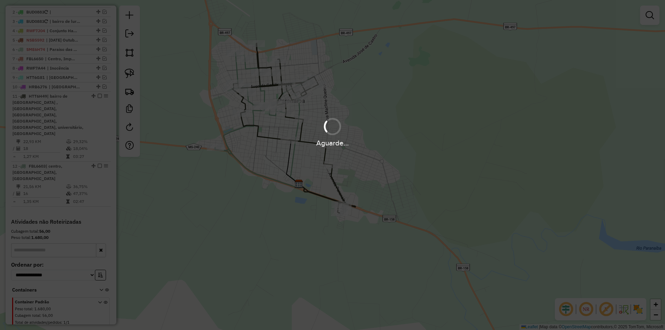
click at [395, 193] on div "Aguarde..." at bounding box center [332, 165] width 665 height 330
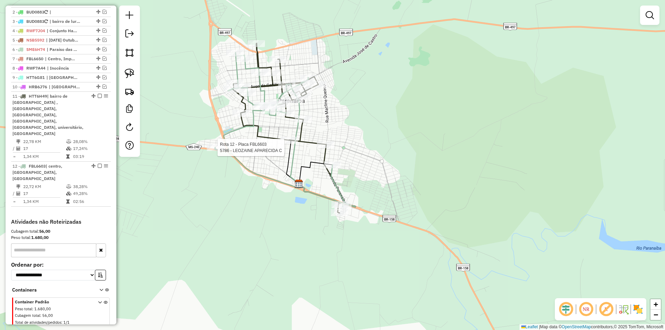
select select "*********"
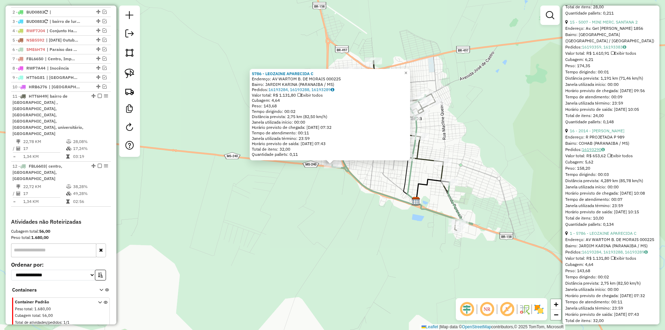
scroll to position [693, 0]
click at [599, 136] on link "16 - 2014 - [PERSON_NAME]" at bounding box center [597, 133] width 55 height 5
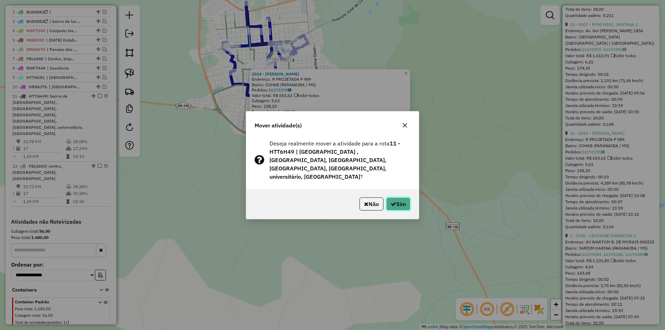
click at [396, 199] on button "Sim" at bounding box center [398, 204] width 24 height 13
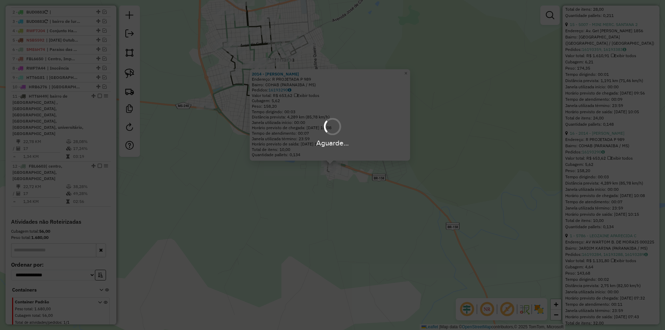
click at [396, 199] on div "Aguarde..." at bounding box center [332, 165] width 665 height 330
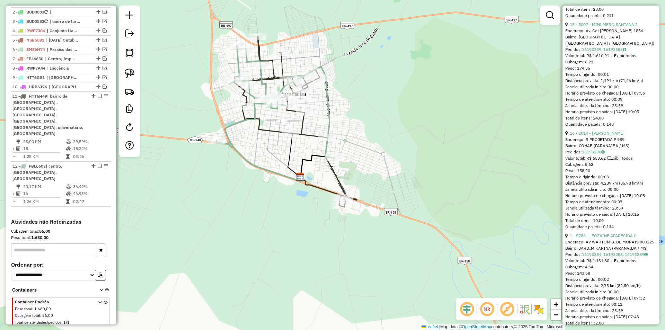
drag, startPoint x: 219, startPoint y: 136, endPoint x: 231, endPoint y: 172, distance: 37.5
click at [231, 172] on div "Janela de atendimento Grade de atendimento Capacidade Transportadoras Veículos …" at bounding box center [332, 165] width 665 height 330
click at [216, 145] on div at bounding box center [217, 141] width 17 height 7
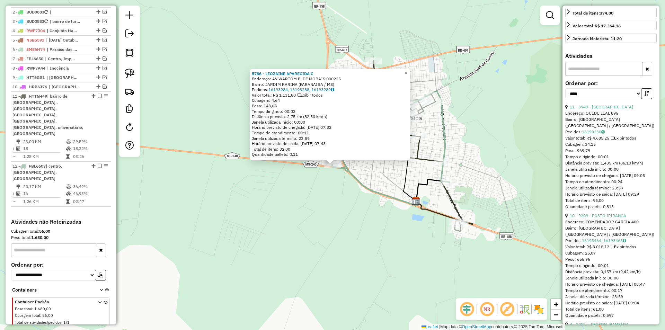
scroll to position [0, 0]
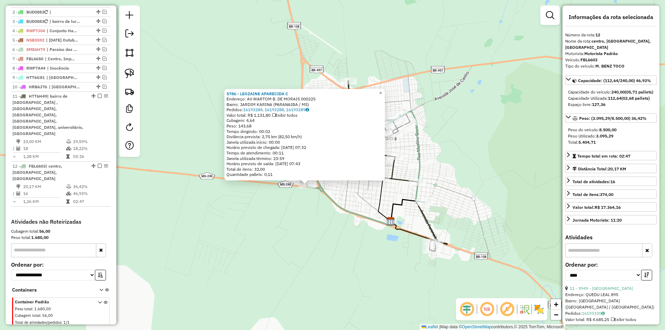
drag, startPoint x: 366, startPoint y: 210, endPoint x: 325, endPoint y: 232, distance: 45.8
click at [325, 232] on div "5786 - LEOZAINE APARECIDA C Endereço: AV WARTOM B. DE MORAIS 000225 Bairro: [GE…" at bounding box center [332, 165] width 665 height 330
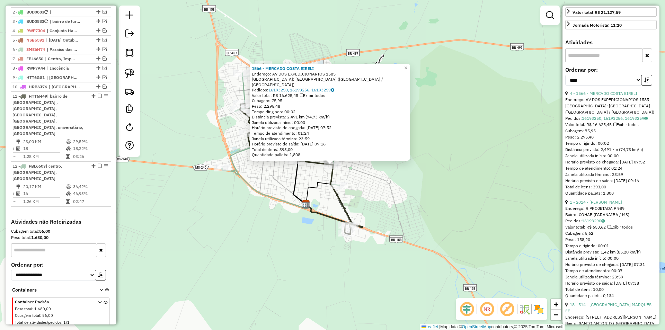
scroll to position [208, 0]
click at [645, 82] on icon "button" at bounding box center [647, 79] width 5 height 5
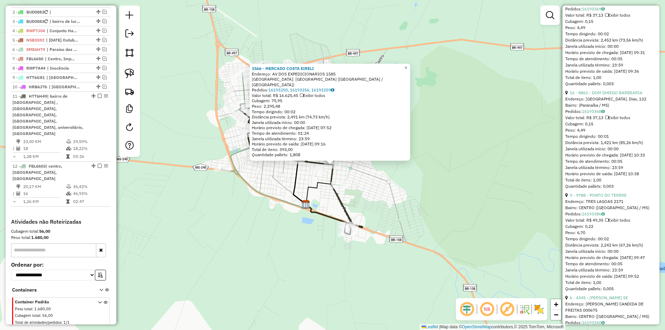
scroll to position [451, 0]
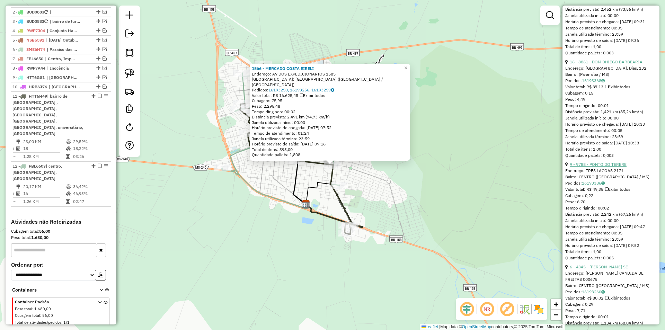
click at [603, 167] on link "9 - 9788 - PONTO DO TERERE" at bounding box center [598, 164] width 57 height 5
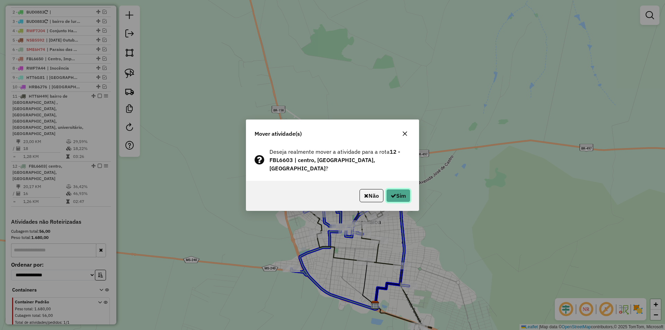
click at [401, 191] on button "Sim" at bounding box center [398, 195] width 24 height 13
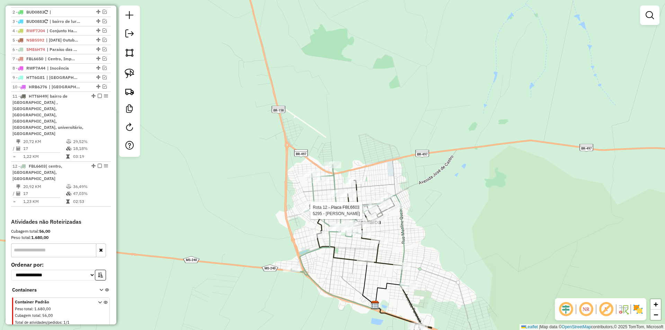
select select "*********"
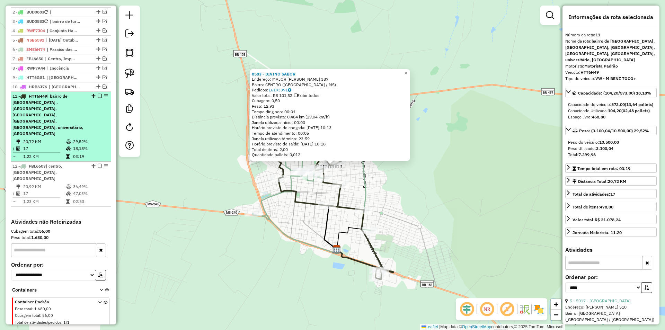
click at [98, 98] on em at bounding box center [100, 96] width 4 height 4
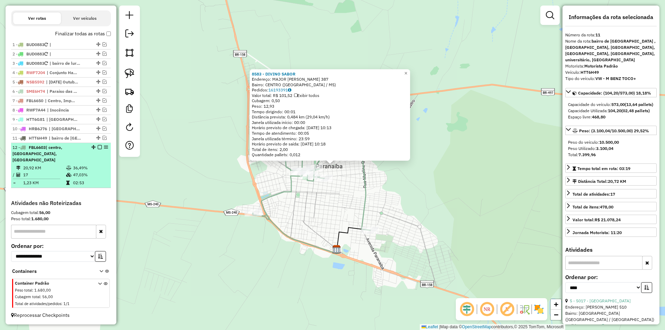
click at [98, 149] on em at bounding box center [100, 147] width 4 height 4
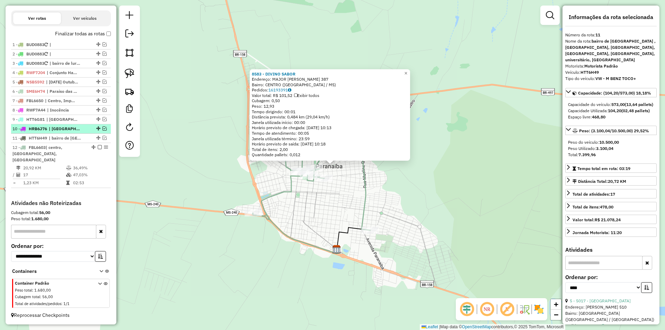
scroll to position [198, 0]
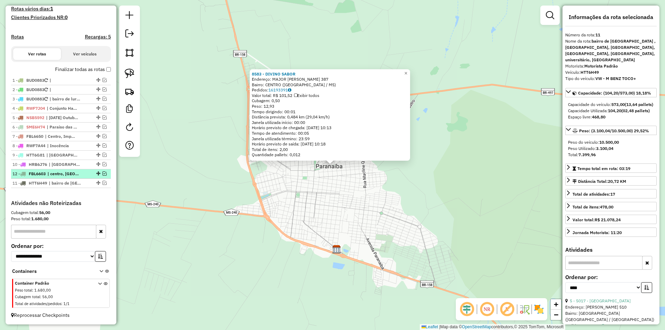
drag, startPoint x: 96, startPoint y: 182, endPoint x: 93, endPoint y: 173, distance: 10.0
click at [453, 170] on div "8583 - DIVINO SABOR Endereço: MAJOR [PERSON_NAME] 387 Bairro: [GEOGRAPHIC_DATA]…" at bounding box center [332, 165] width 665 height 330
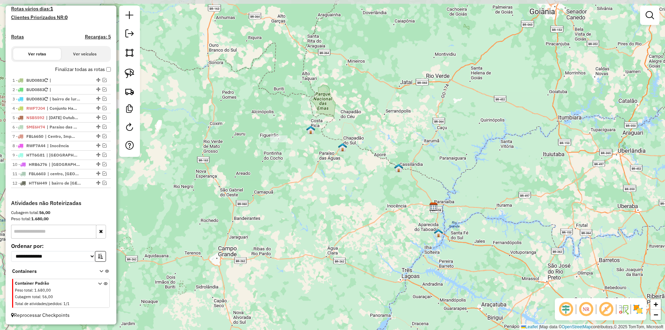
drag, startPoint x: 335, startPoint y: 167, endPoint x: 318, endPoint y: 203, distance: 39.8
click at [318, 203] on div "Janela de atendimento Grade de atendimento Capacidade Transportadoras Veículos …" at bounding box center [332, 165] width 665 height 330
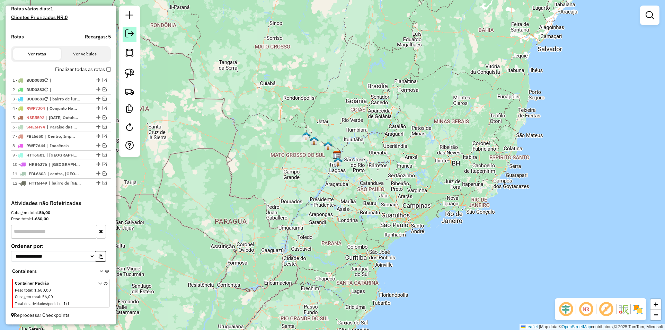
click at [130, 37] on em at bounding box center [129, 33] width 8 height 8
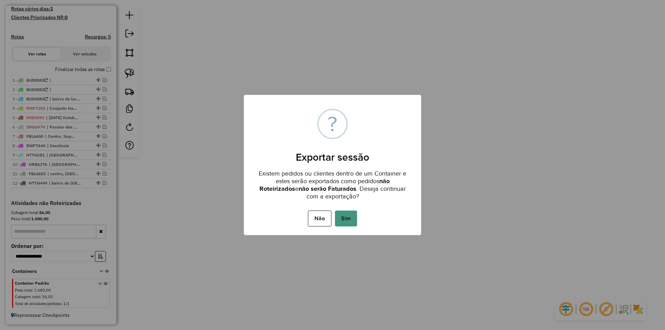
click at [350, 219] on button "Sim" at bounding box center [346, 219] width 22 height 16
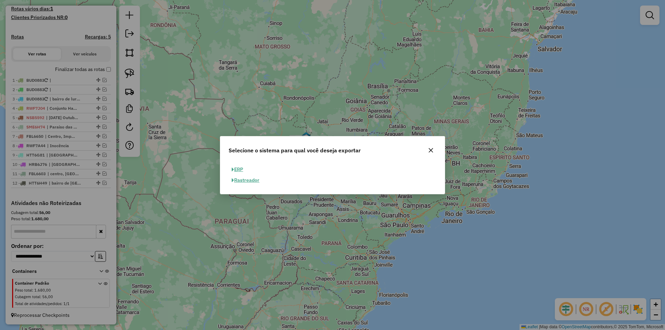
click at [239, 171] on button "ERP" at bounding box center [238, 169] width 18 height 11
select select "**"
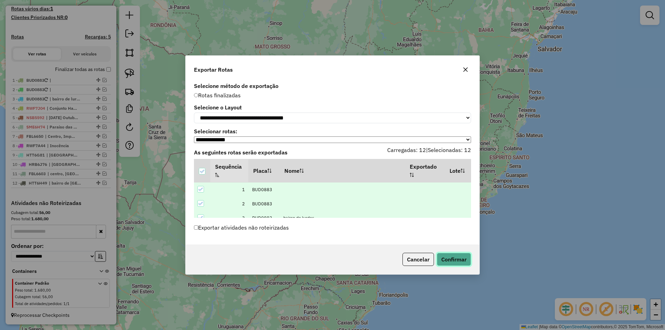
click at [463, 263] on button "Confirmar" at bounding box center [454, 259] width 34 height 13
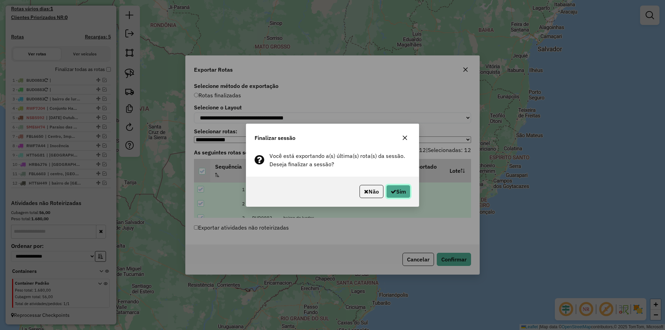
click at [402, 197] on button "Sim" at bounding box center [398, 191] width 24 height 13
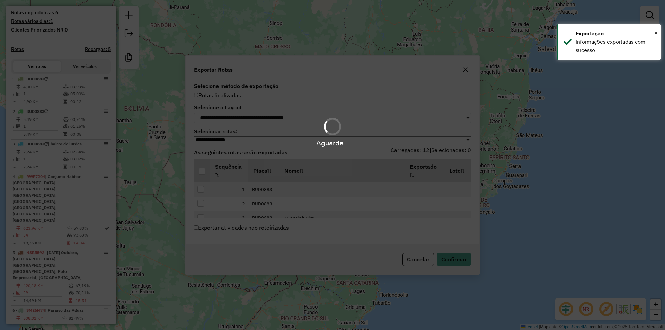
scroll to position [217, 0]
